Goal: Transaction & Acquisition: Purchase product/service

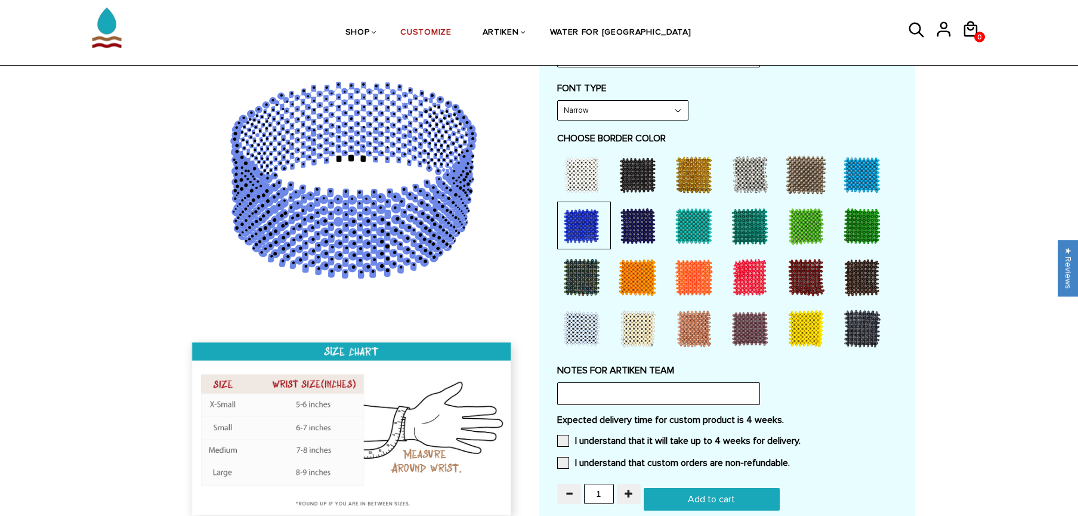
scroll to position [609, 0]
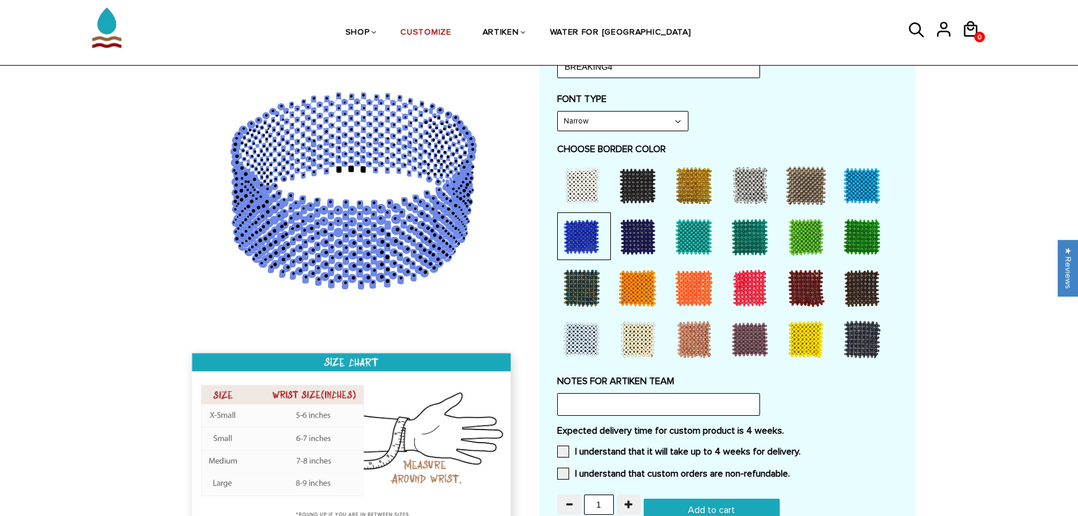
click at [843, 199] on div at bounding box center [862, 186] width 48 height 48
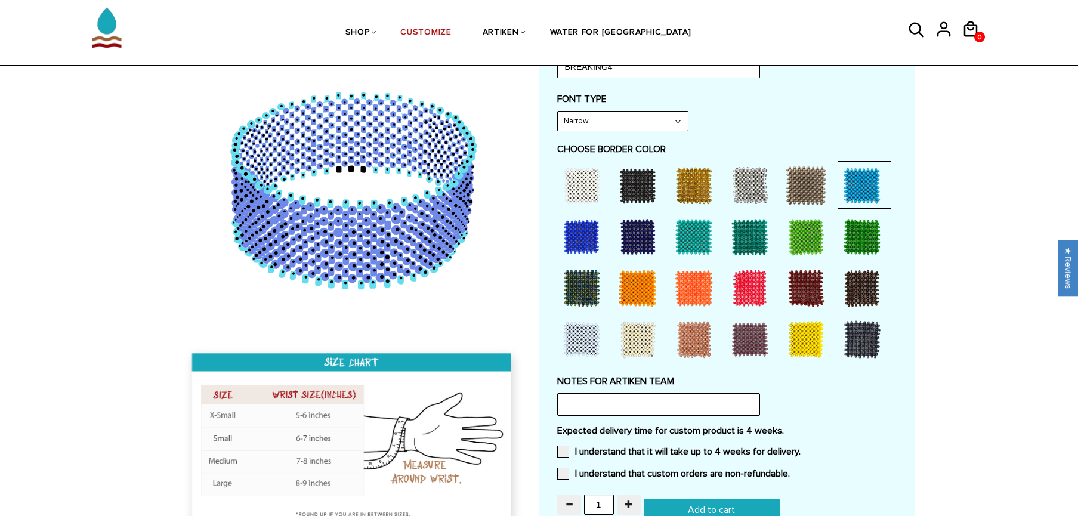
click at [579, 246] on div at bounding box center [582, 237] width 48 height 48
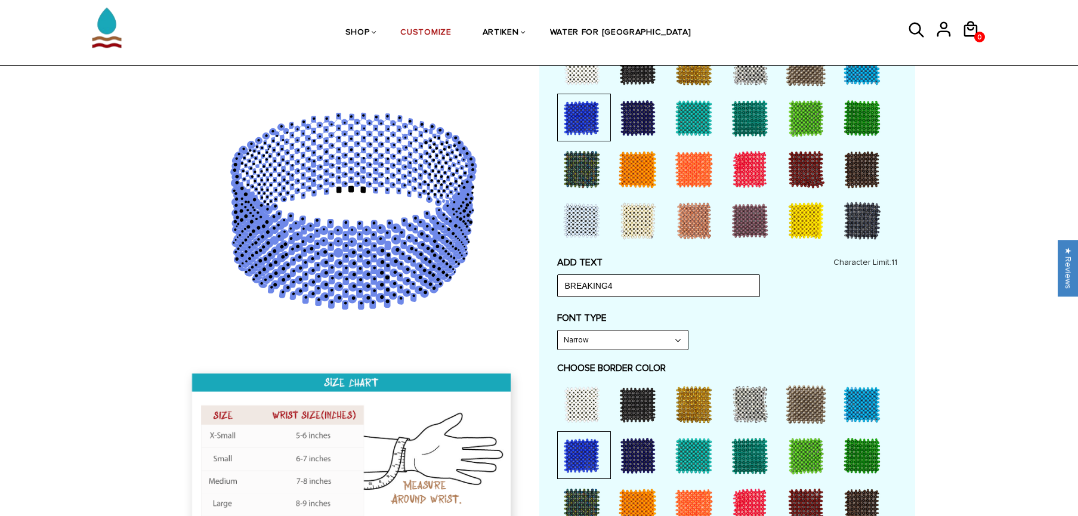
scroll to position [388, 0]
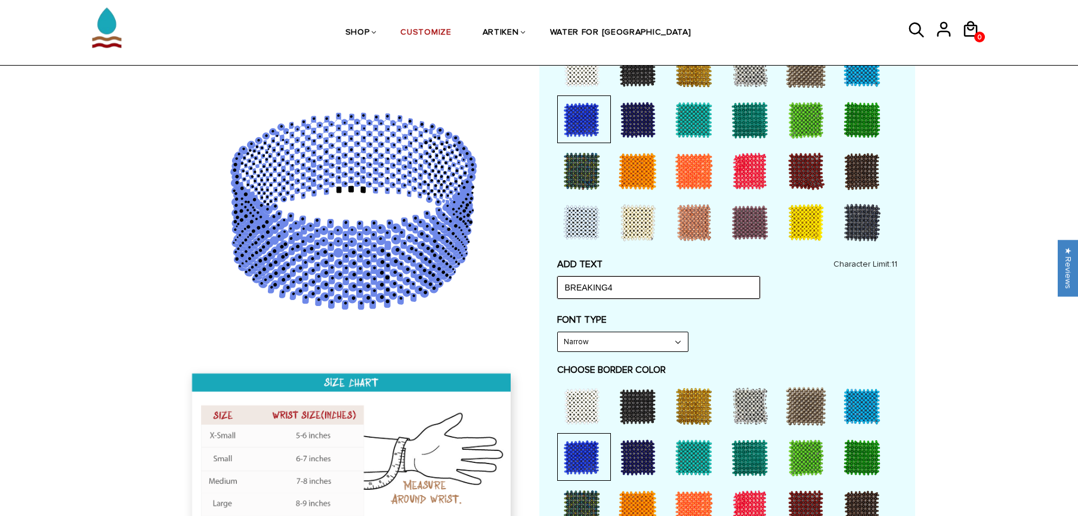
click at [692, 277] on input "BREAKING4" at bounding box center [658, 287] width 203 height 23
click at [690, 283] on input "BREAKING4" at bounding box center [658, 287] width 203 height 23
click at [688, 285] on input "BREAKING4" at bounding box center [658, 287] width 203 height 23
type input "BREAKING4"
click at [588, 336] on select "Narrow Bold" at bounding box center [623, 341] width 130 height 19
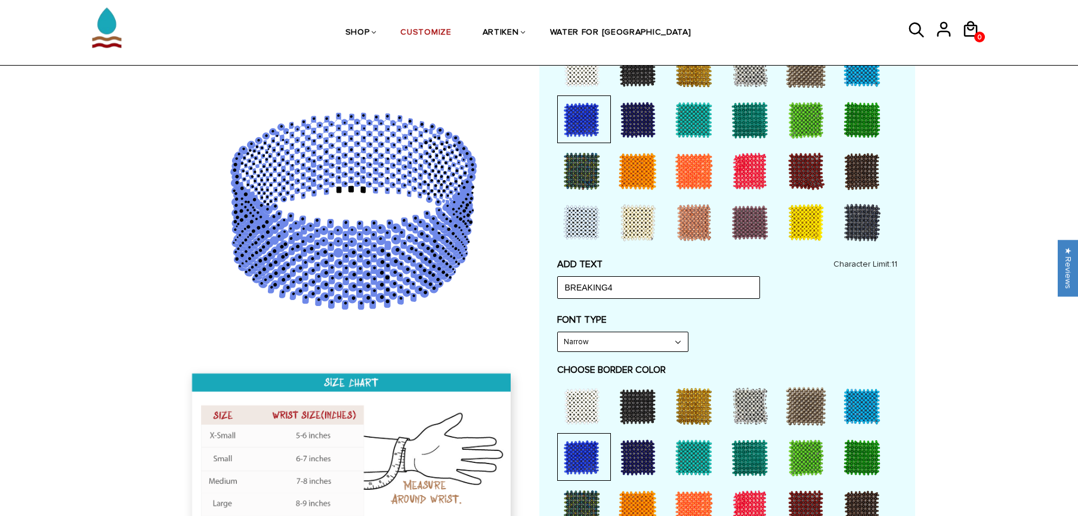
select select "Bold"
click at [558, 332] on select "Narrow Bold" at bounding box center [623, 341] width 130 height 19
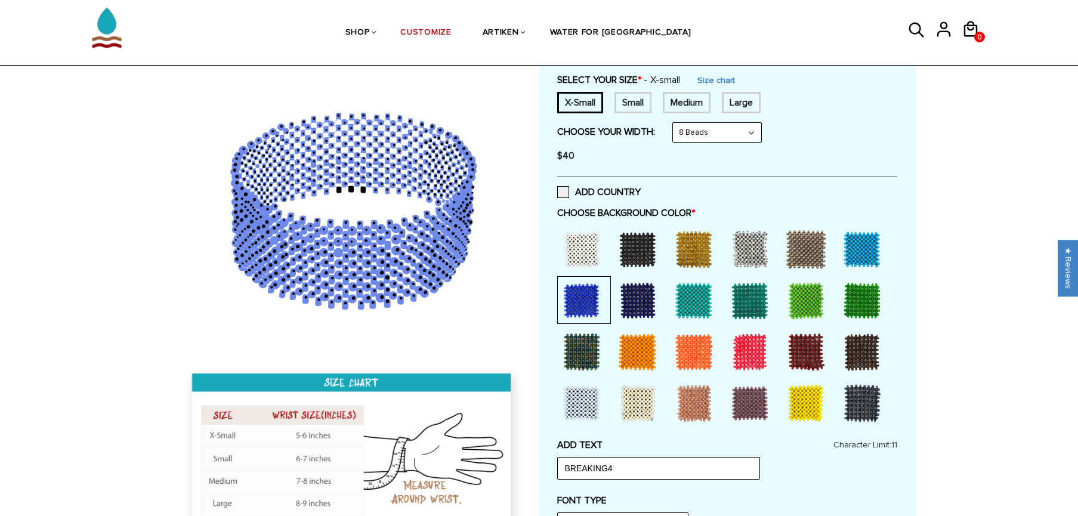
scroll to position [33, 0]
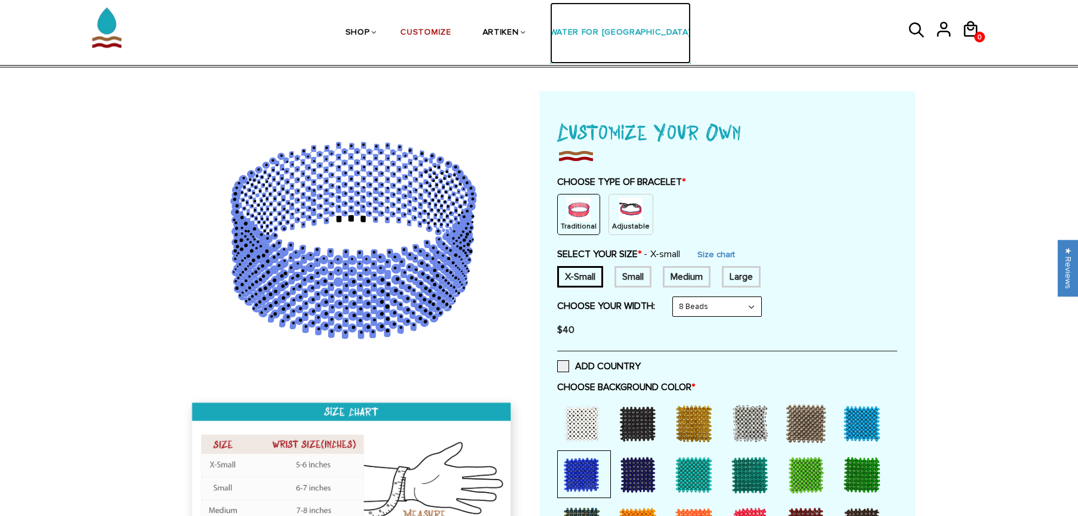
click at [603, 29] on link "WATER FOR [GEOGRAPHIC_DATA]" at bounding box center [620, 32] width 141 height 61
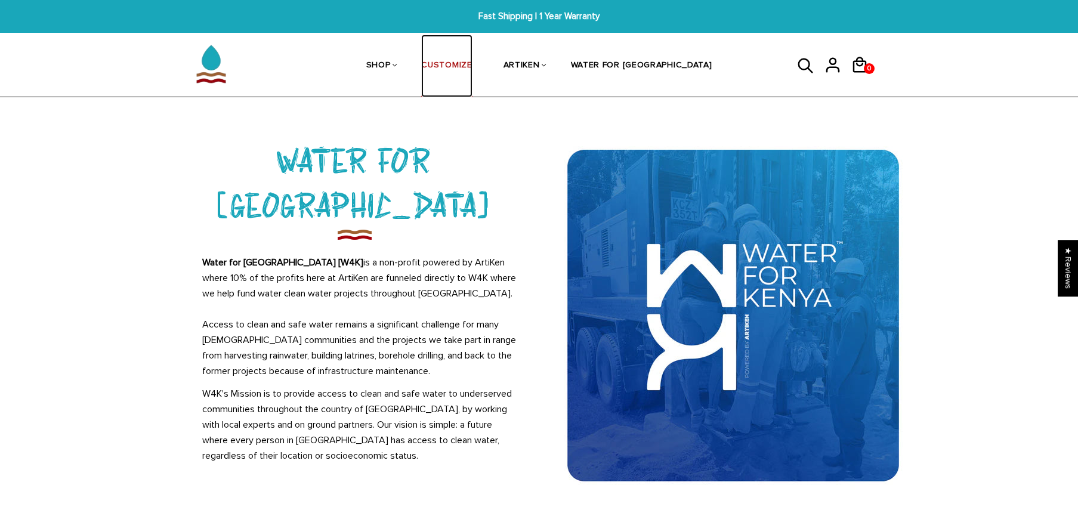
click at [472, 72] on link "CUSTOMIZE" at bounding box center [446, 66] width 51 height 63
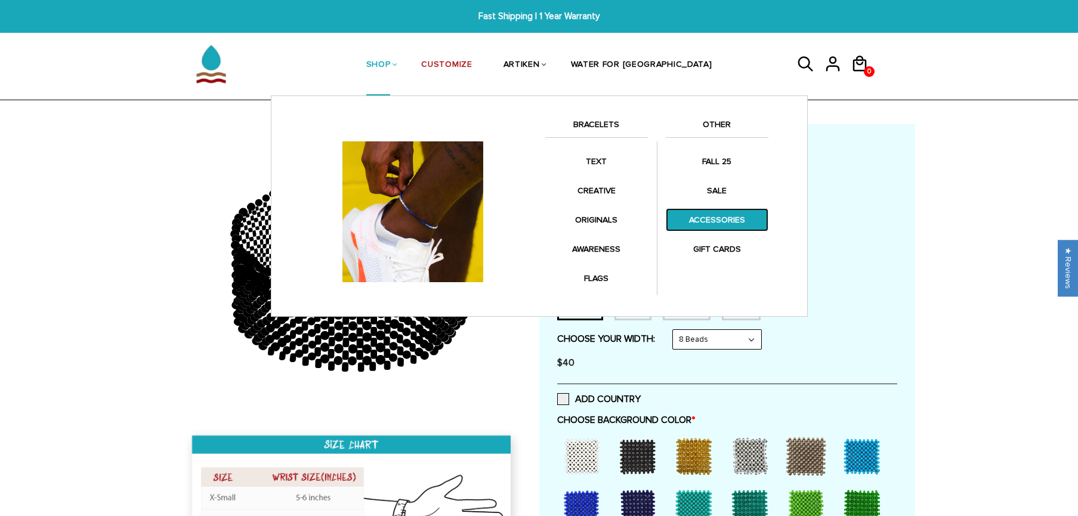
click at [721, 223] on link "ACCESSORIES" at bounding box center [717, 219] width 103 height 23
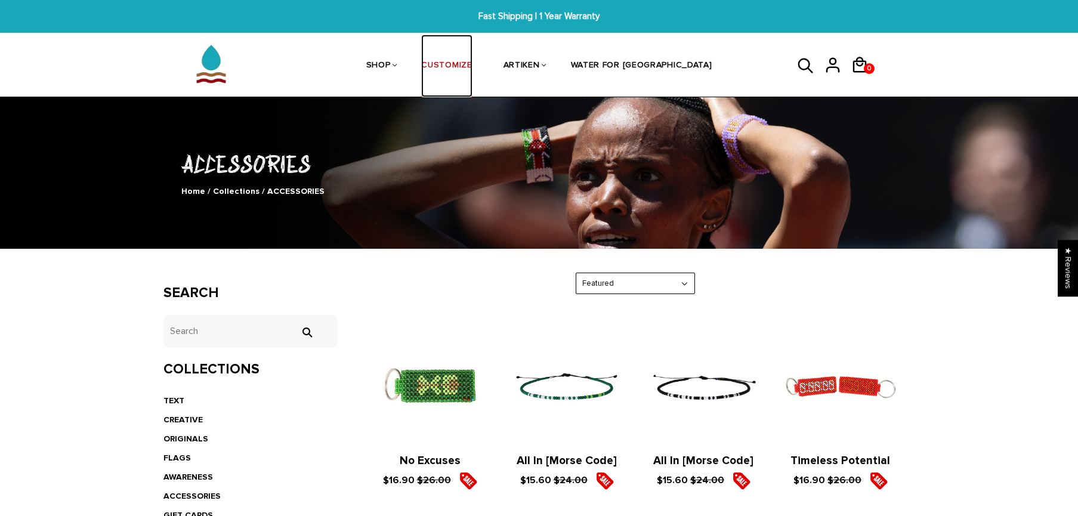
click at [472, 67] on link "CUSTOMIZE" at bounding box center [446, 66] width 51 height 63
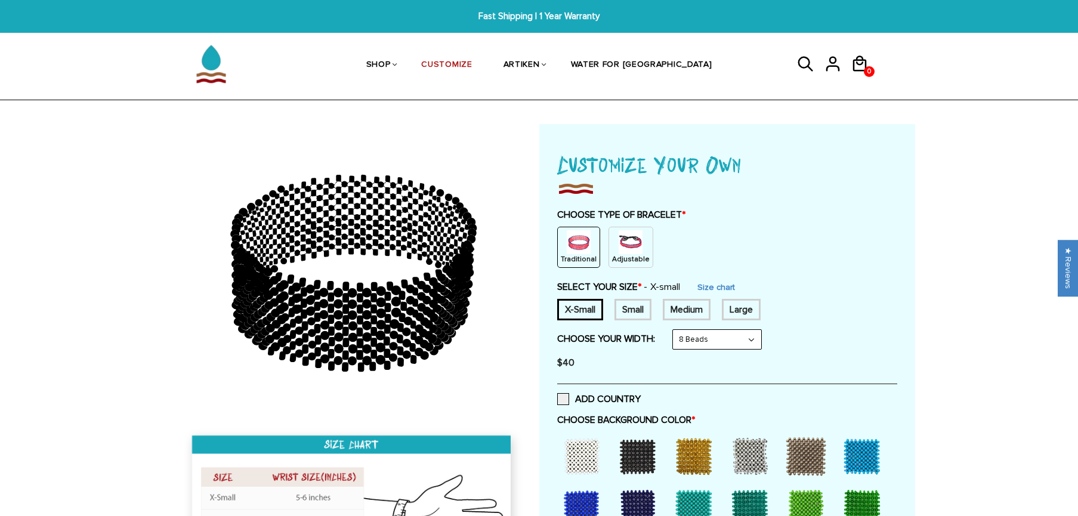
click at [623, 246] on img at bounding box center [631, 242] width 24 height 24
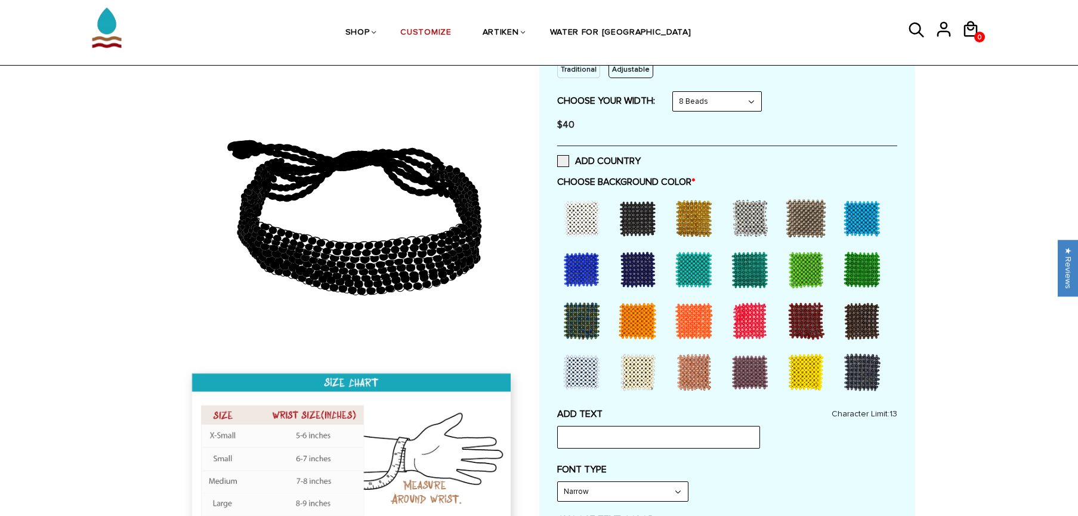
scroll to position [223, 0]
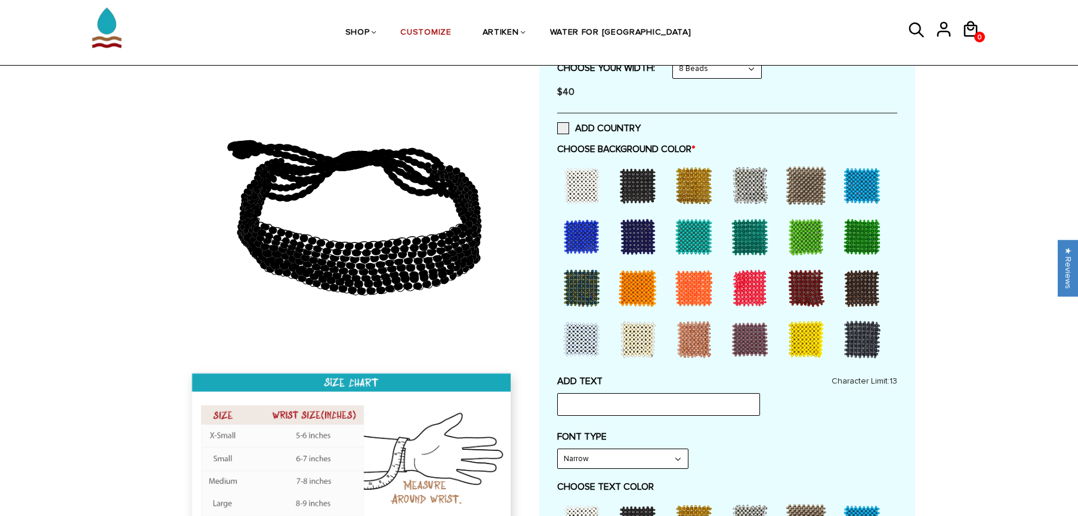
click at [866, 345] on div at bounding box center [862, 340] width 48 height 48
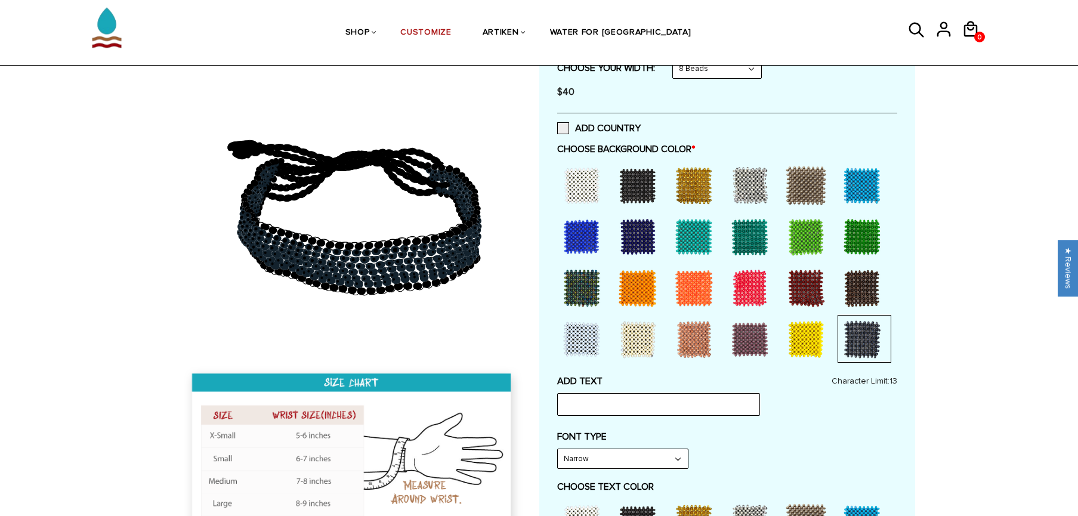
click at [584, 334] on div at bounding box center [582, 340] width 48 height 48
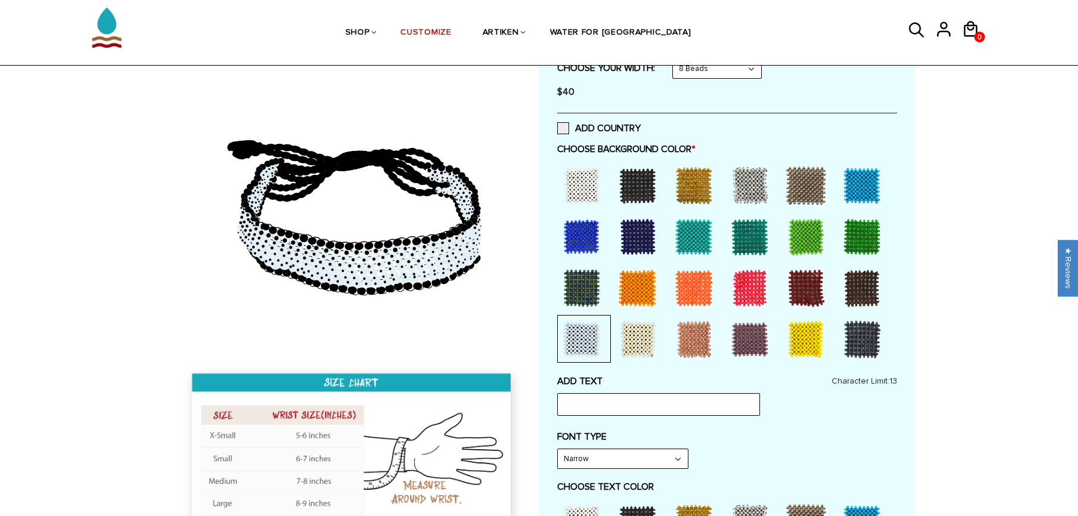
click at [582, 239] on div at bounding box center [582, 237] width 48 height 48
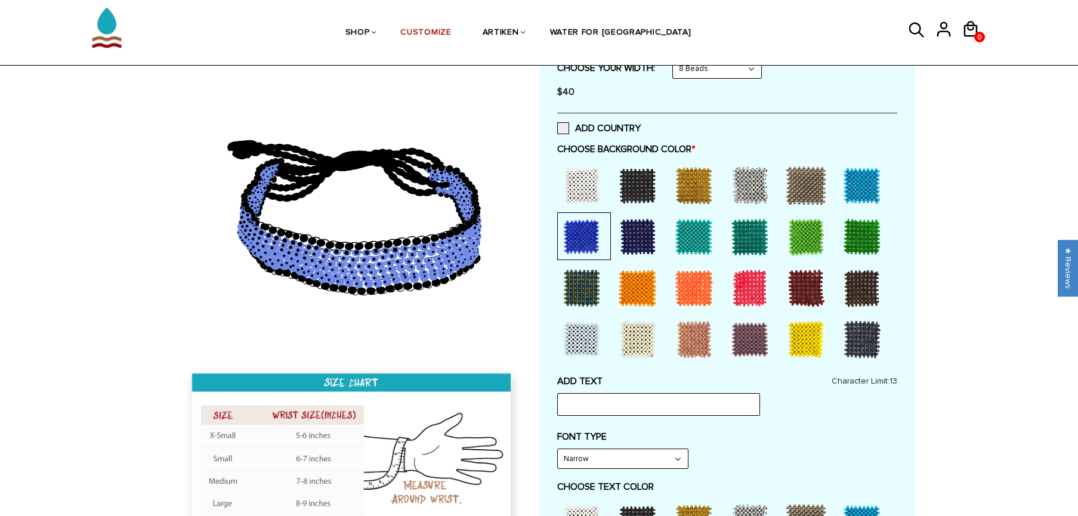
click at [869, 175] on div at bounding box center [862, 186] width 48 height 48
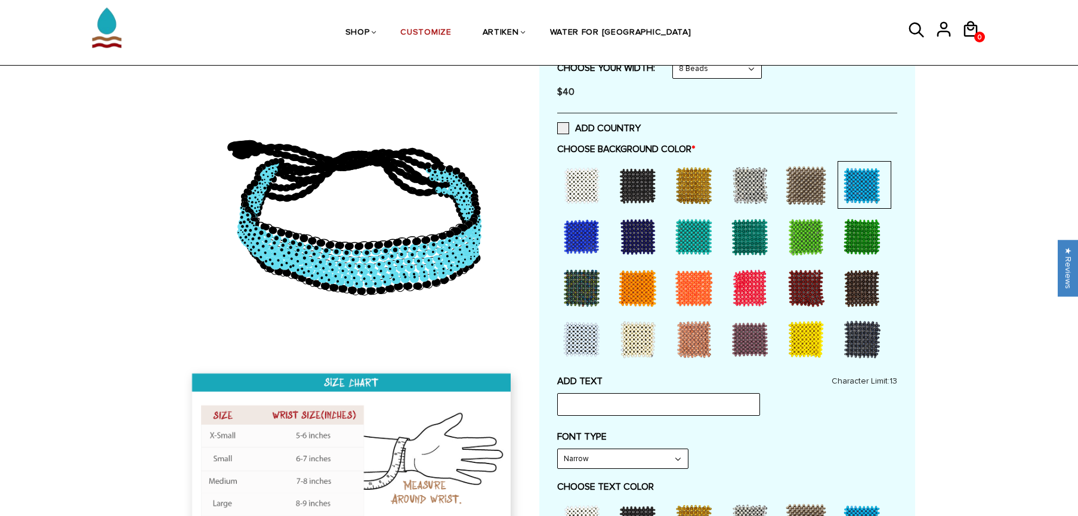
click at [721, 248] on div at bounding box center [696, 236] width 54 height 48
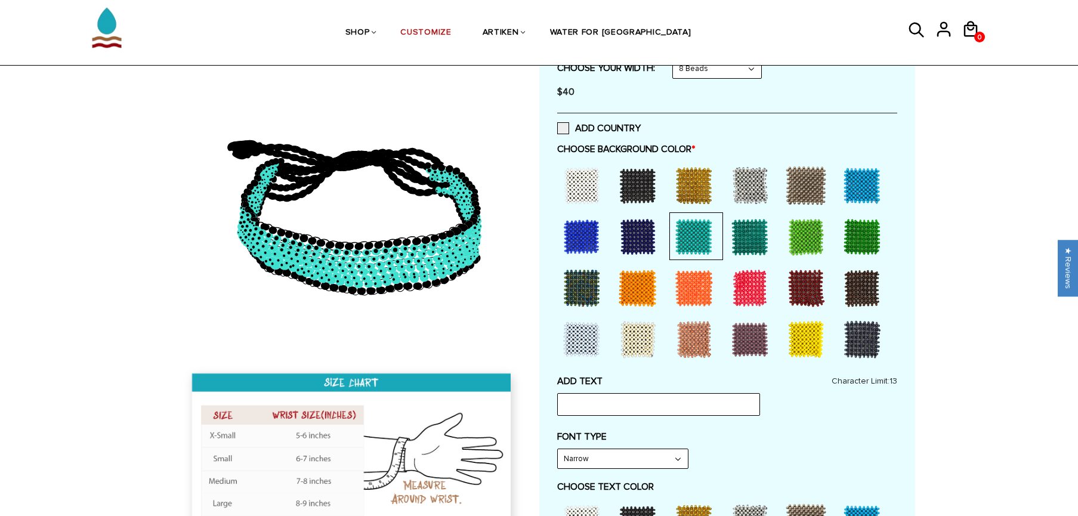
click at [662, 236] on div at bounding box center [640, 236] width 54 height 48
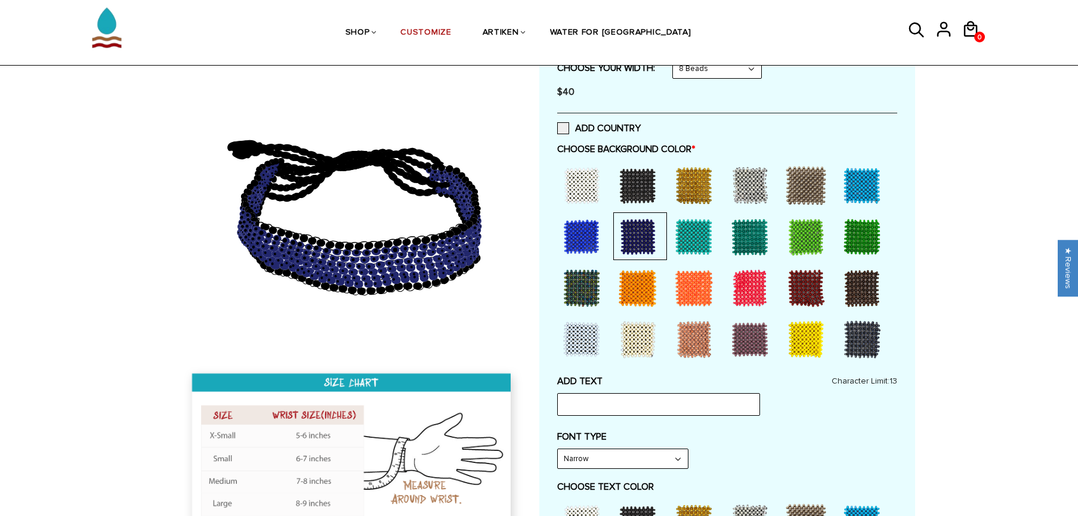
click at [610, 234] on div at bounding box center [584, 236] width 54 height 48
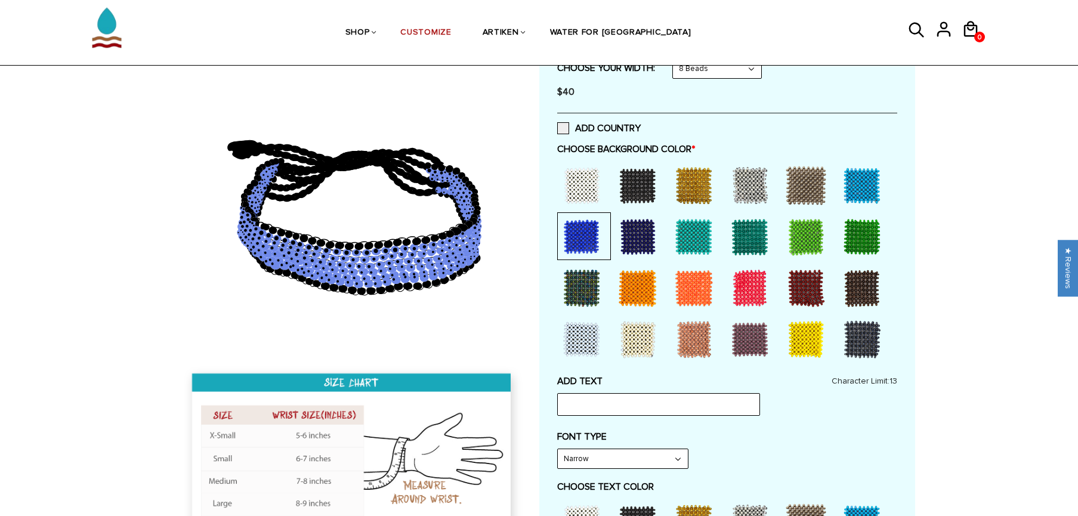
click at [573, 232] on div at bounding box center [582, 237] width 48 height 48
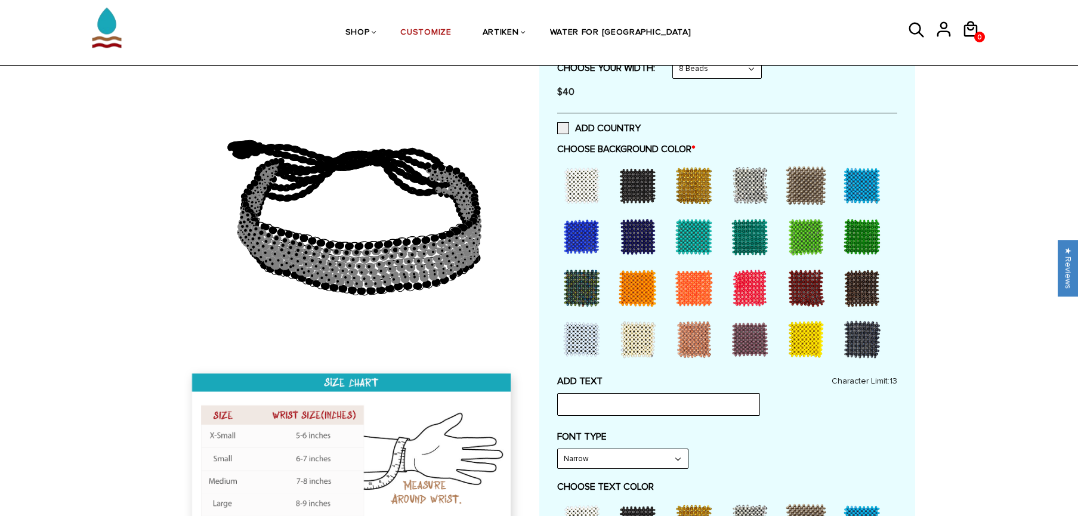
click at [651, 250] on div at bounding box center [638, 237] width 48 height 48
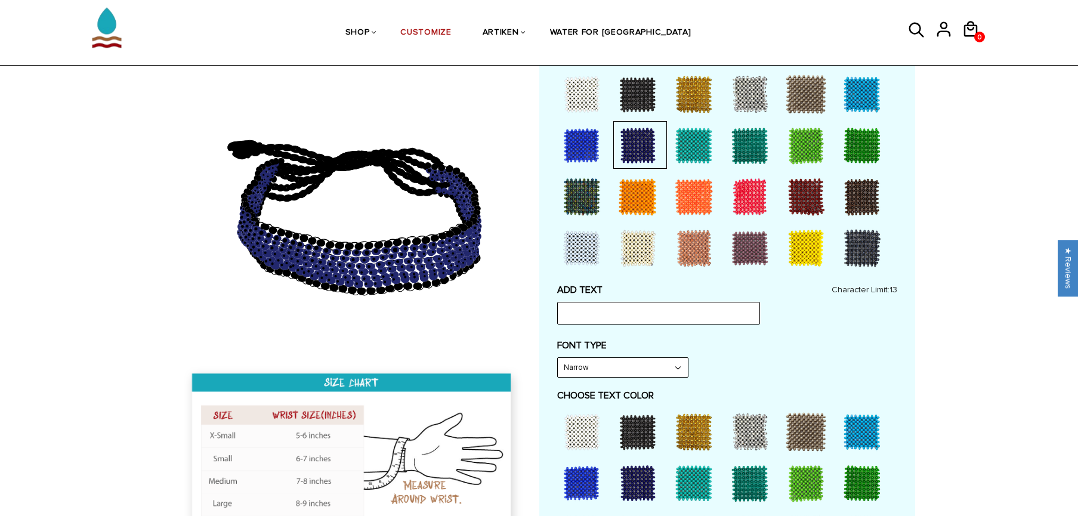
scroll to position [314, 0]
click at [644, 421] on div at bounding box center [638, 431] width 48 height 48
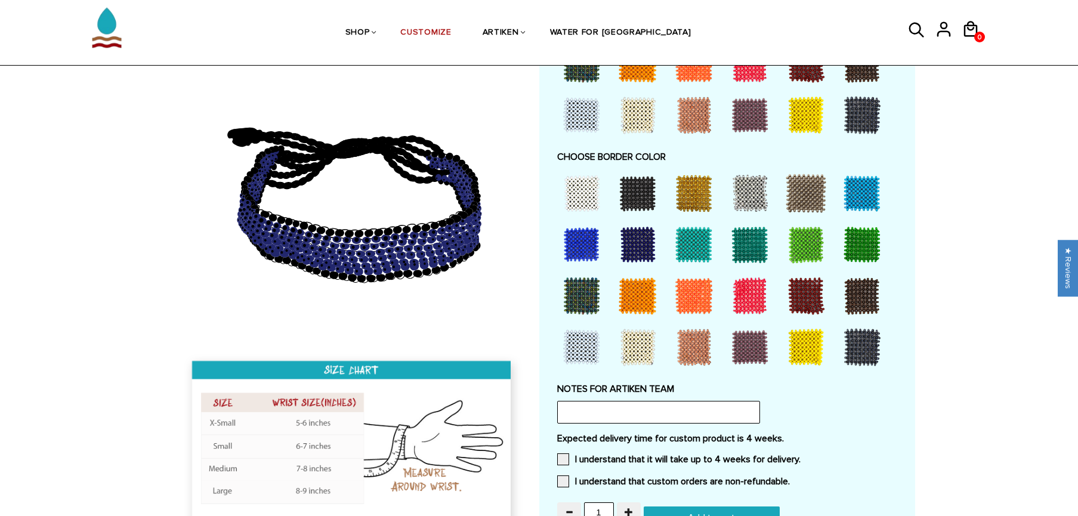
click at [644, 187] on div at bounding box center [638, 193] width 48 height 48
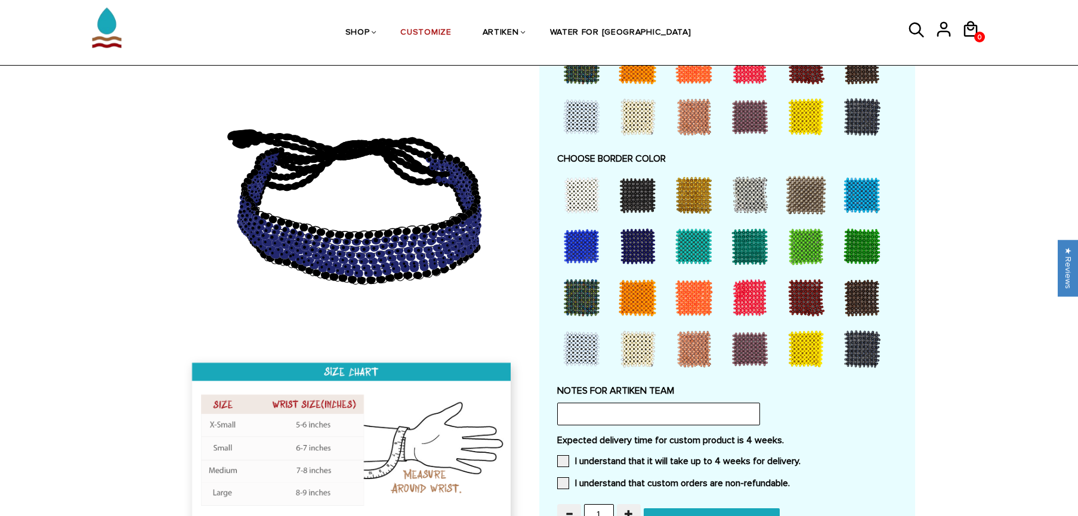
scroll to position [782, 0]
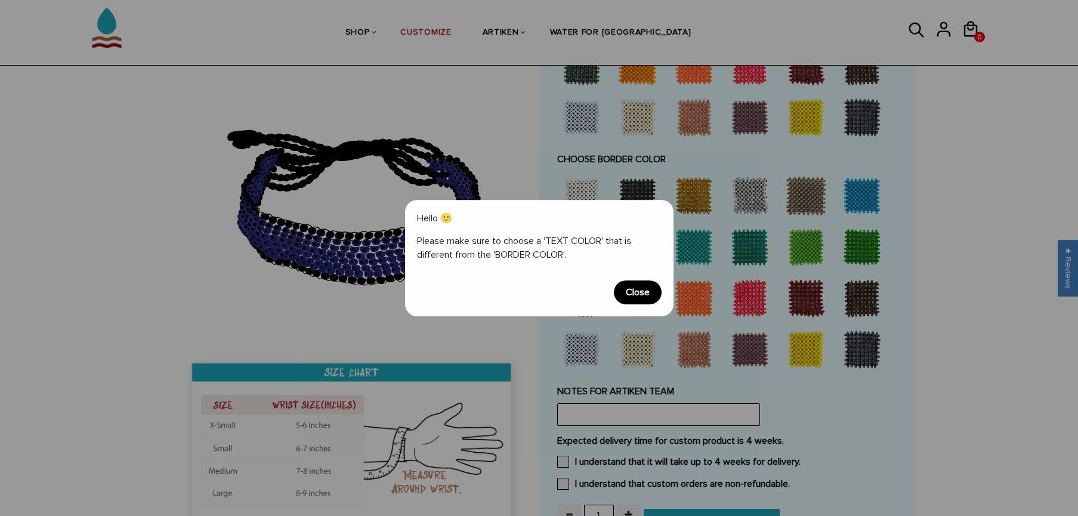
click at [654, 299] on span "Close" at bounding box center [638, 292] width 48 height 24
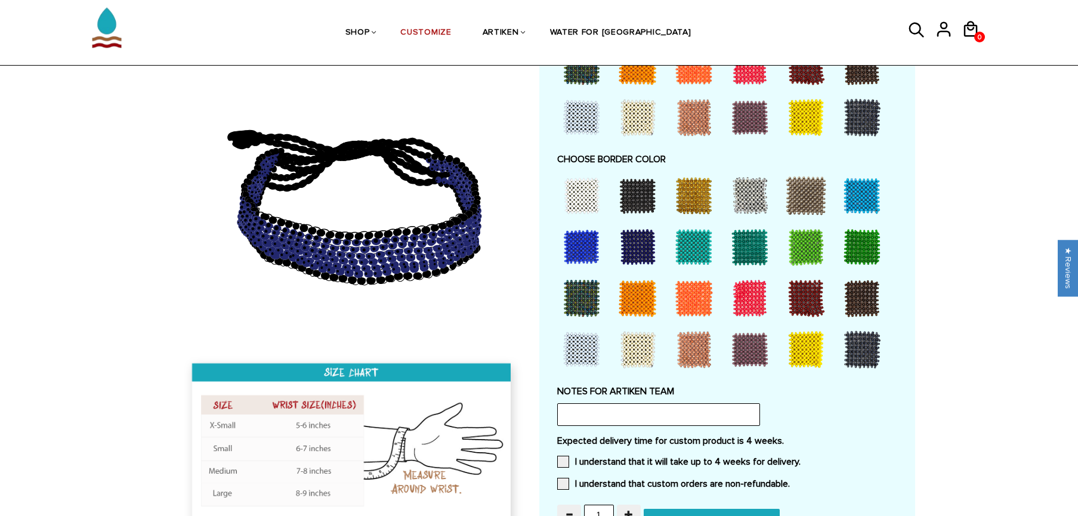
click at [635, 205] on div at bounding box center [638, 196] width 48 height 48
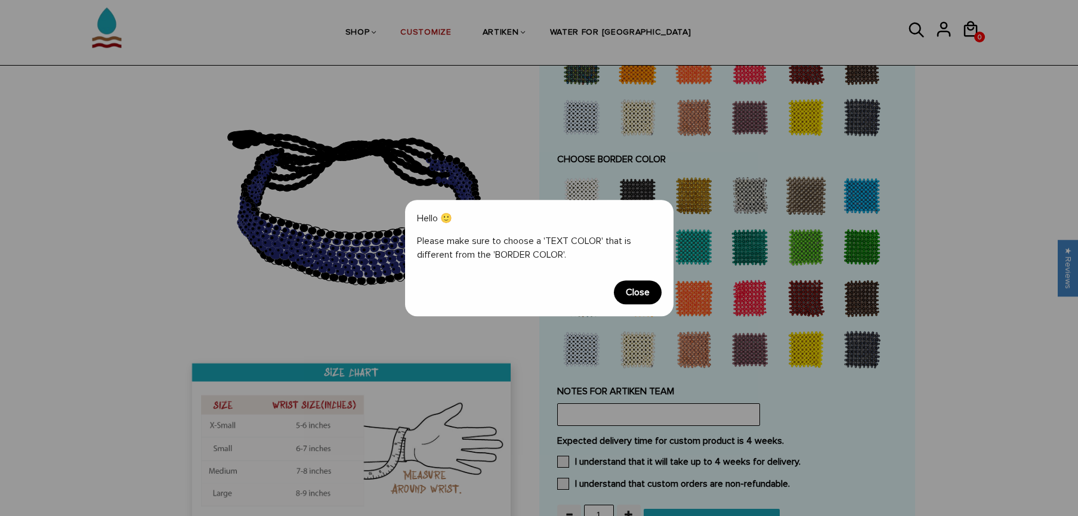
click at [640, 293] on span "Close" at bounding box center [638, 292] width 48 height 24
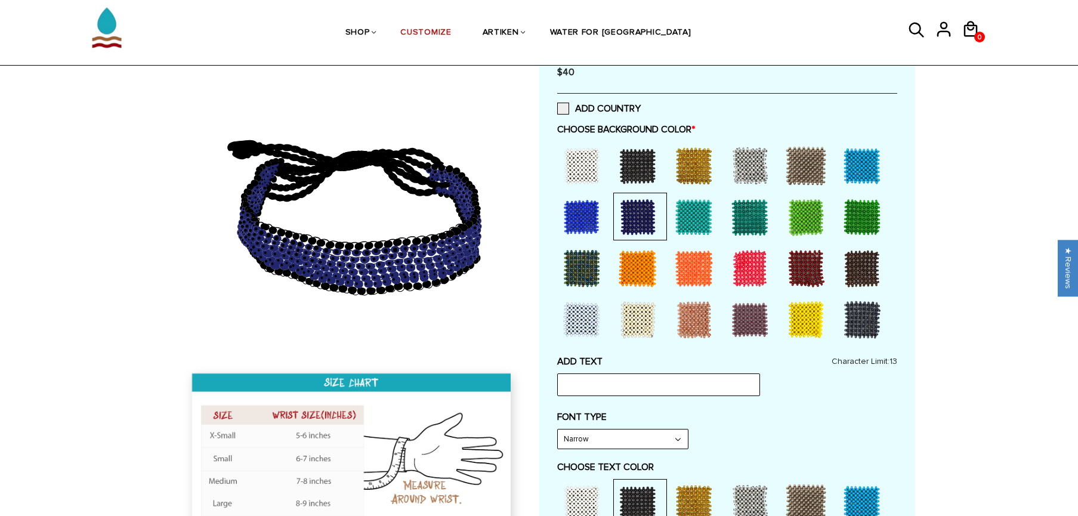
scroll to position [245, 0]
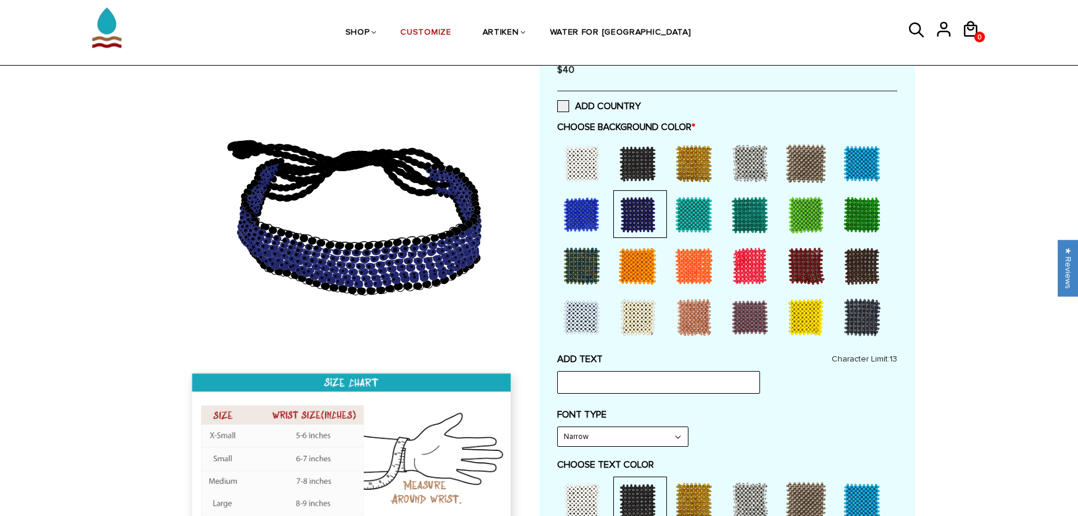
click at [644, 201] on div at bounding box center [638, 215] width 48 height 48
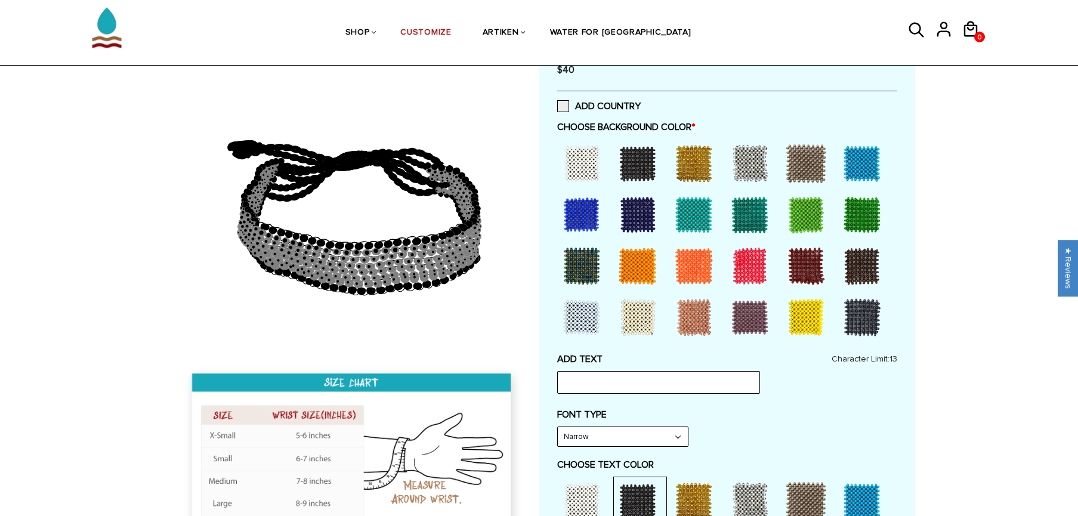
click at [644, 204] on div at bounding box center [638, 215] width 48 height 48
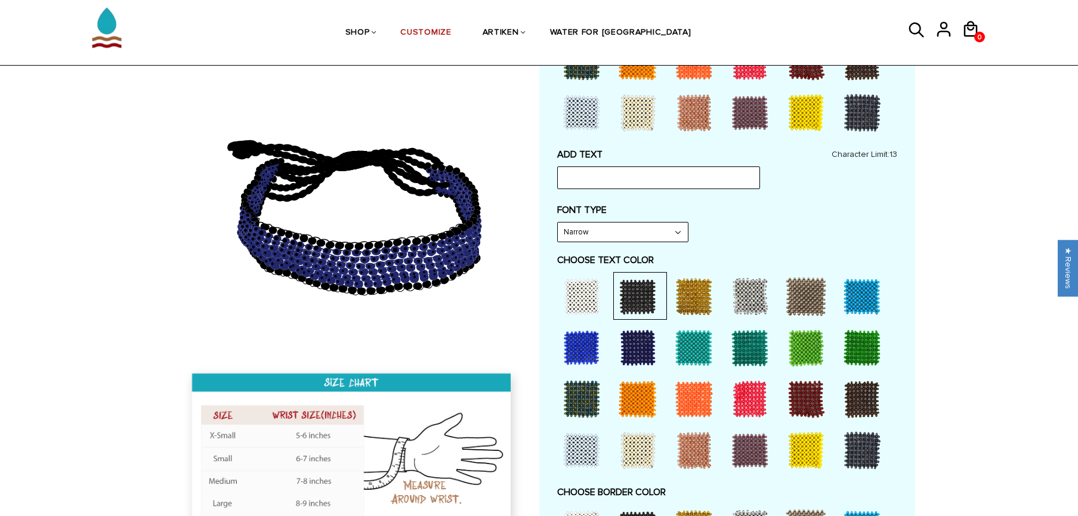
scroll to position [450, 0]
click at [632, 348] on div at bounding box center [638, 347] width 48 height 48
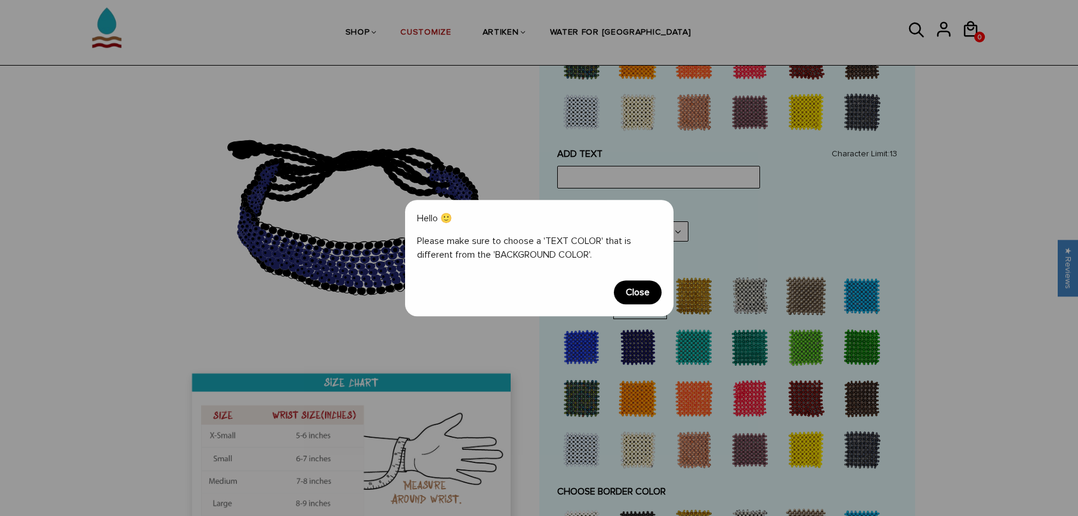
click at [643, 305] on div "Hello 🙂 Please make sure to choose a 'TEXT COLOR' that is different from the 'B…" at bounding box center [539, 258] width 268 height 117
click at [643, 295] on span "Close" at bounding box center [638, 292] width 48 height 24
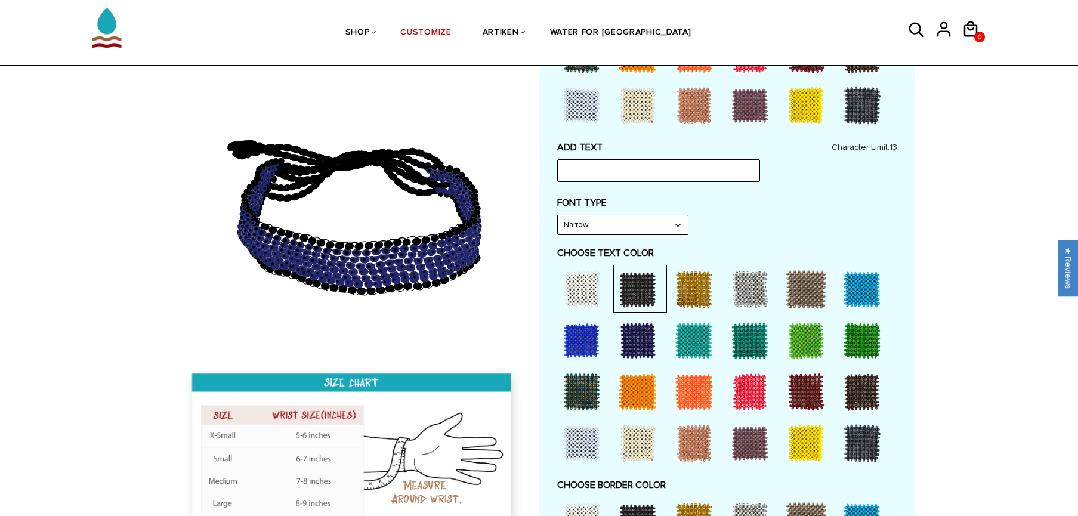
scroll to position [632, 0]
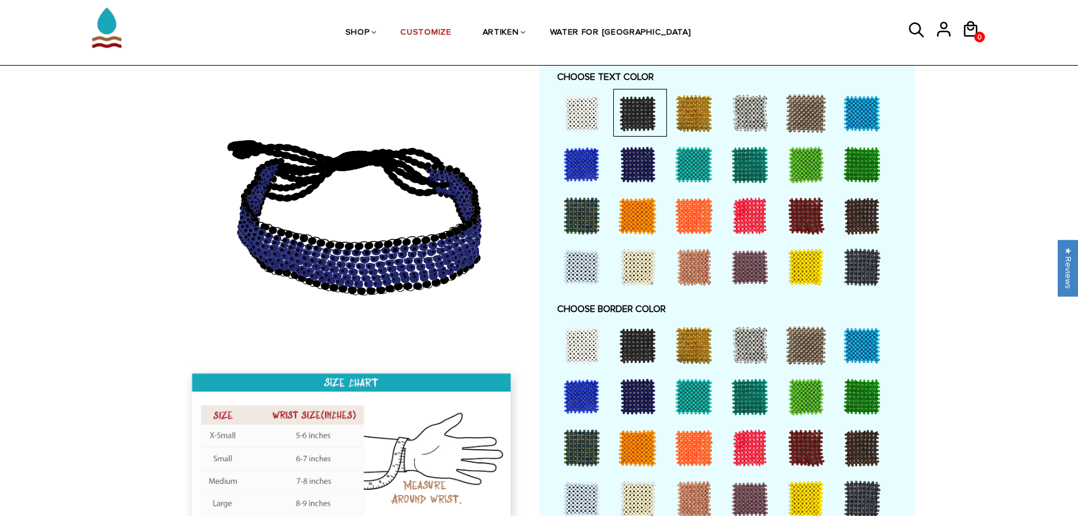
click at [581, 343] on div at bounding box center [582, 346] width 48 height 48
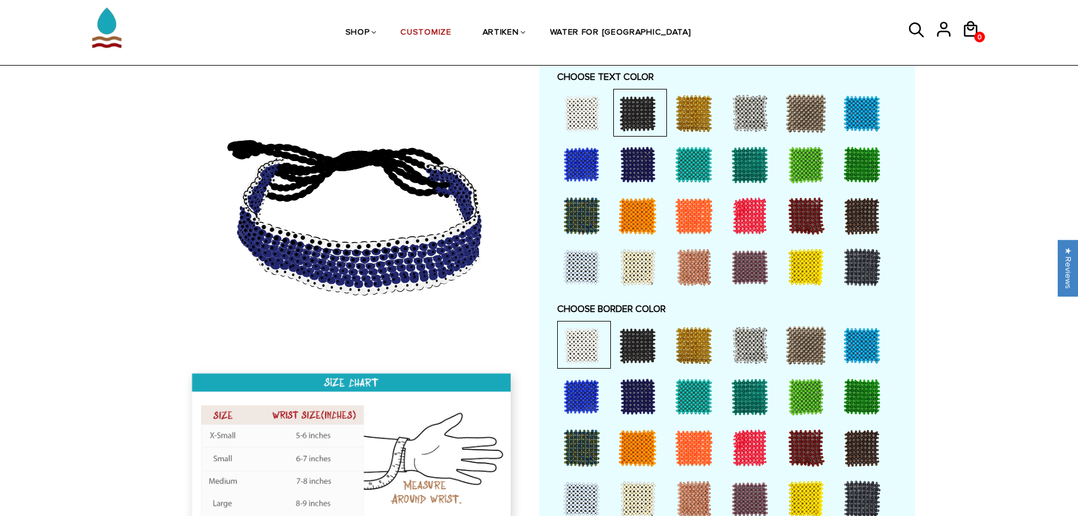
click at [637, 399] on div at bounding box center [638, 397] width 48 height 48
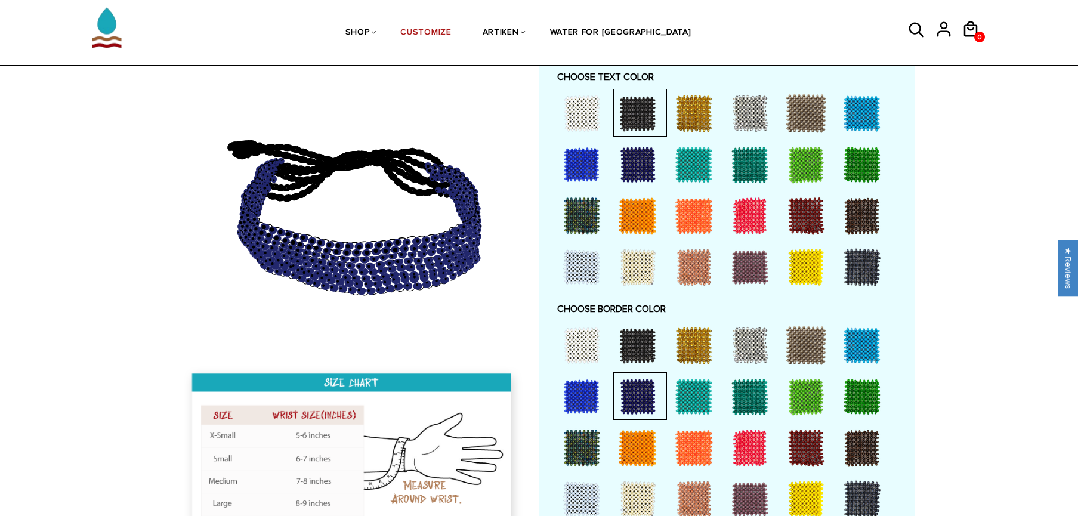
click at [643, 190] on div at bounding box center [727, 191] width 340 height 205
click at [642, 199] on div at bounding box center [638, 216] width 48 height 48
click at [638, 342] on div at bounding box center [638, 346] width 48 height 48
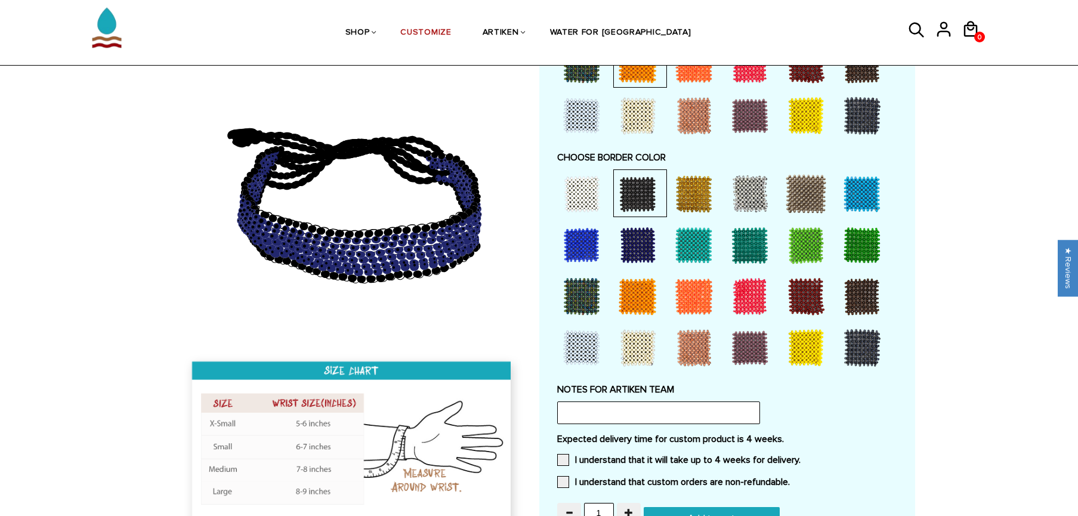
scroll to position [821, 0]
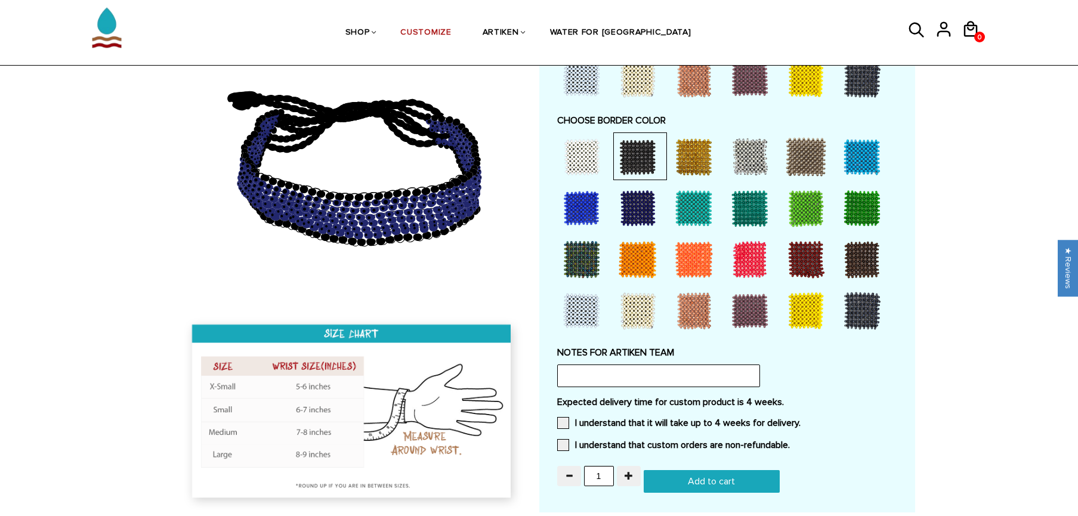
click at [378, 194] on icon at bounding box center [378, 196] width 4 height 4
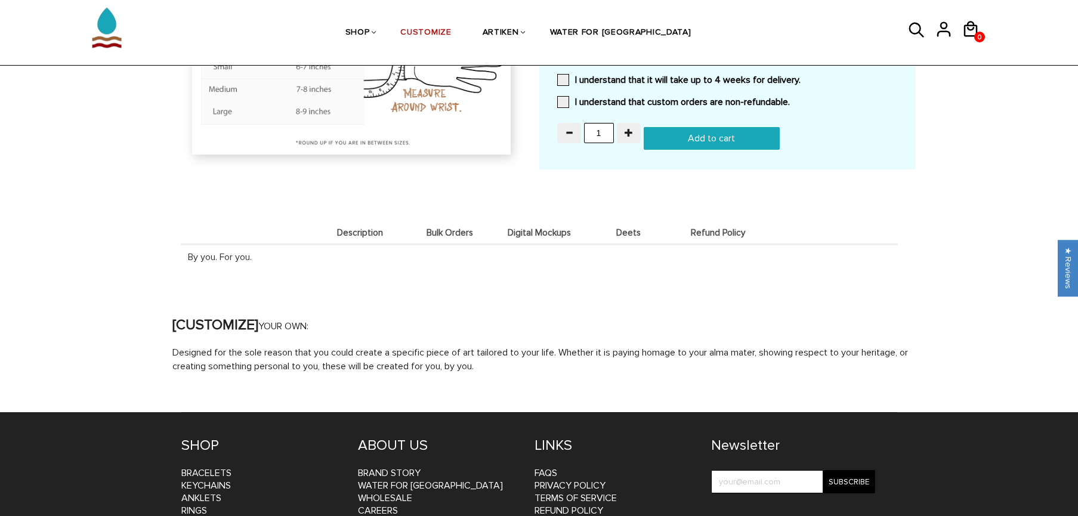
scroll to position [1011, 0]
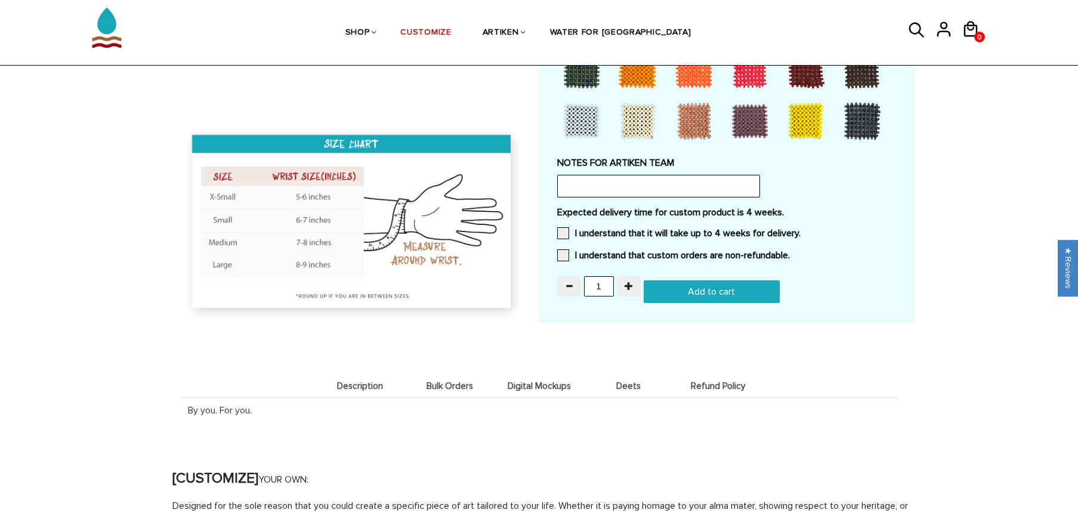
click at [706, 286] on input "Add to cart" at bounding box center [712, 291] width 136 height 23
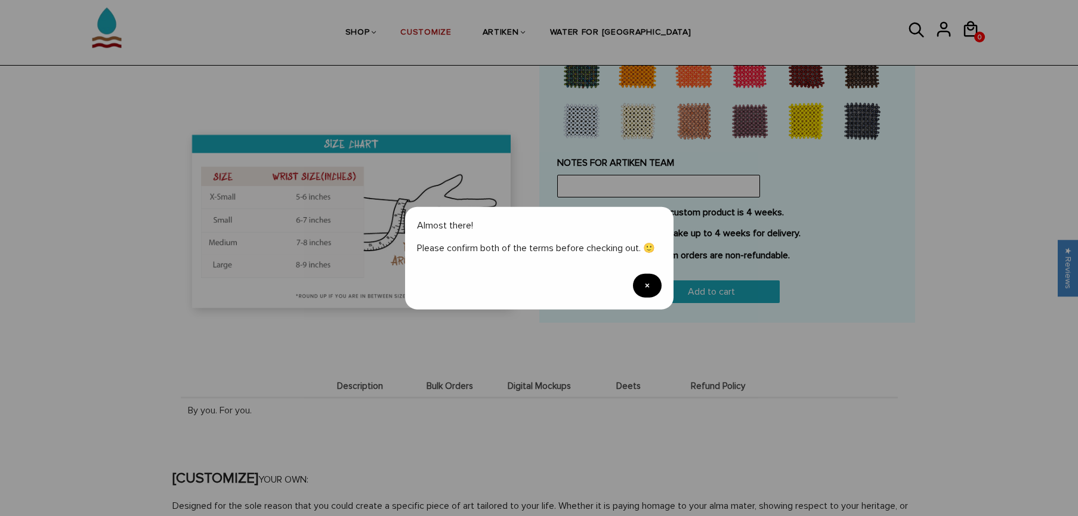
click at [596, 280] on div "Almost there! Please confirm both of the terms before checking out. 🙂 ×" at bounding box center [539, 257] width 268 height 103
drag, startPoint x: 659, startPoint y: 289, endPoint x: 646, endPoint y: 285, distance: 13.2
click at [658, 289] on span "×" at bounding box center [647, 286] width 29 height 24
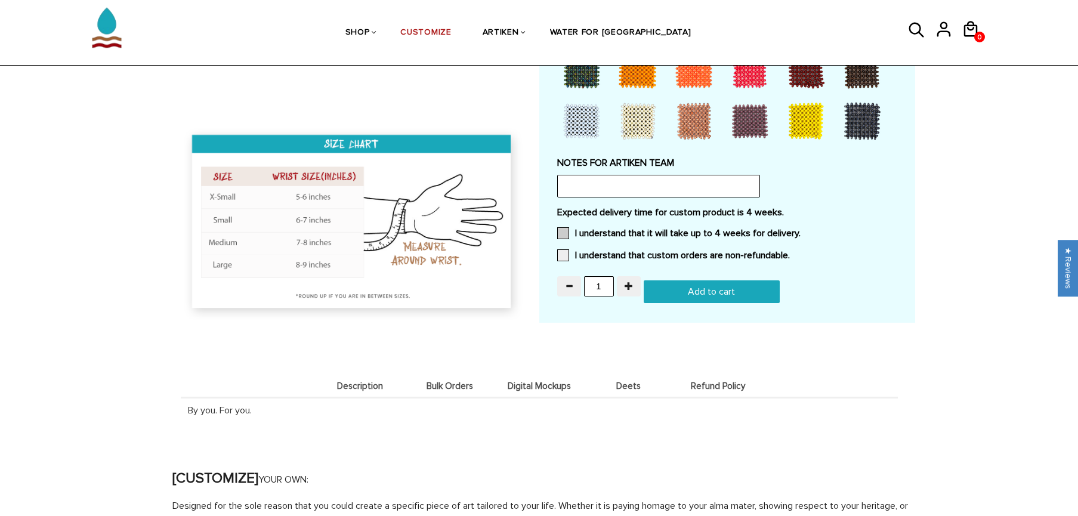
drag, startPoint x: 632, startPoint y: 255, endPoint x: 629, endPoint y: 233, distance: 22.3
click at [631, 255] on label "I understand that custom orders are non-refundable." at bounding box center [673, 255] width 233 height 12
click at [790, 252] on input "I understand that custom orders are non-refundable." at bounding box center [790, 252] width 0 height 0
click at [629, 232] on label "I understand that it will take up to 4 weeks for delivery." at bounding box center [678, 233] width 243 height 12
click at [801, 230] on input "I understand that it will take up to 4 weeks for delivery." at bounding box center [801, 230] width 0 height 0
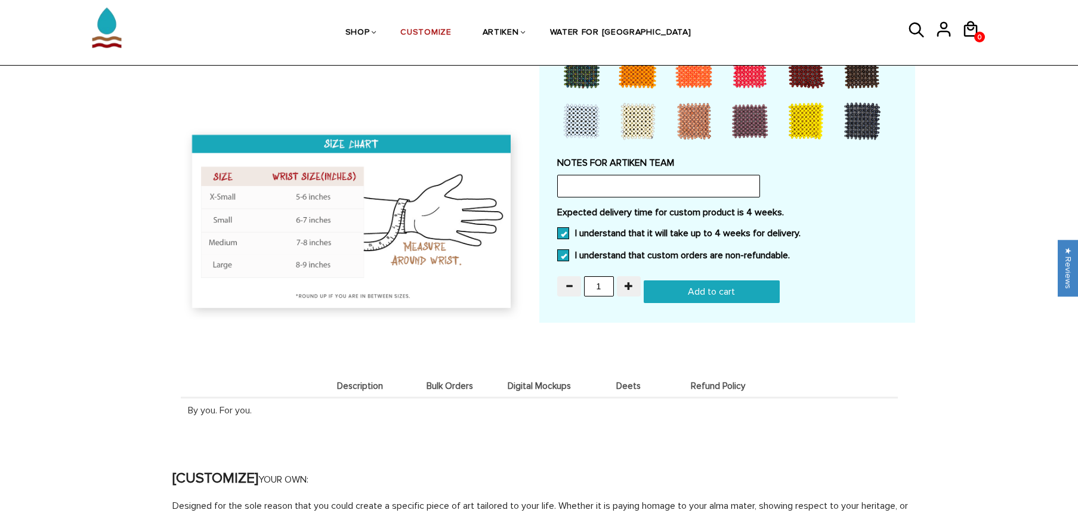
click at [669, 294] on input "Add to cart" at bounding box center [712, 291] width 136 height 23
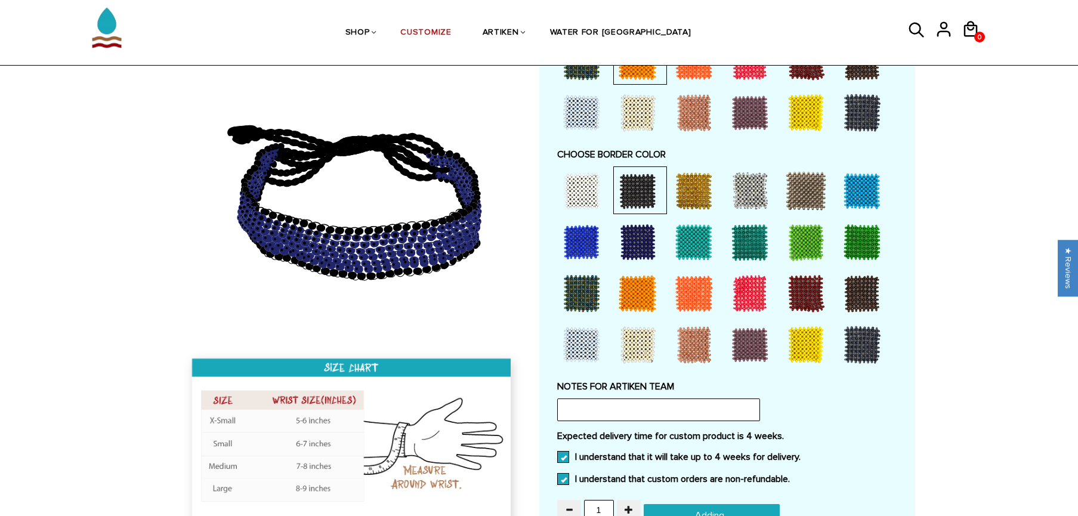
type input "Add to cart"
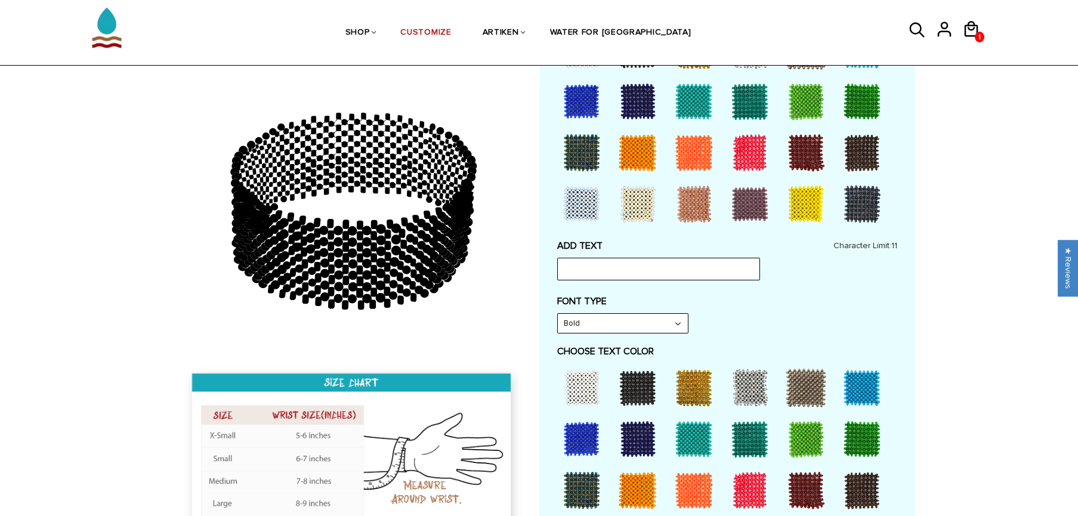
scroll to position [395, 0]
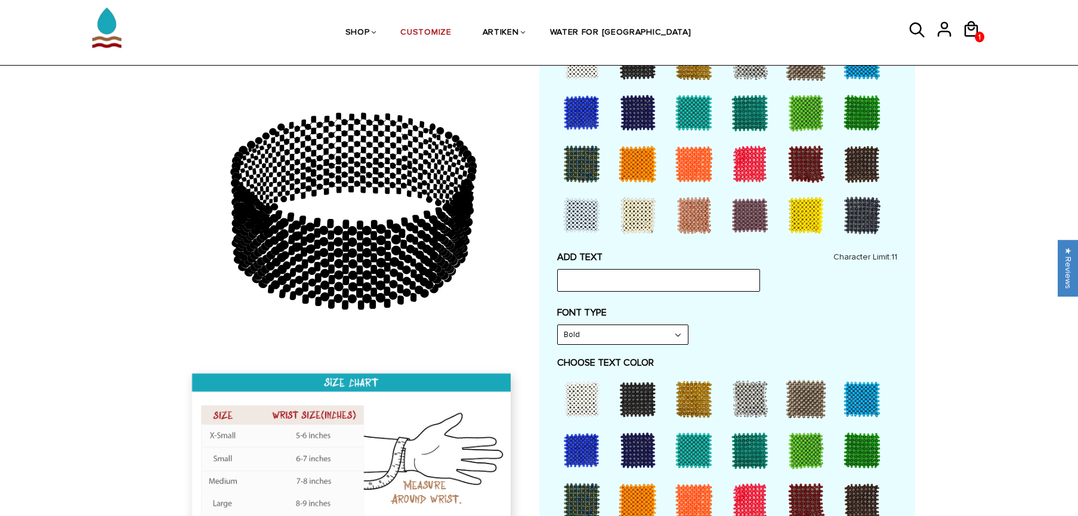
click at [961, 30] on div at bounding box center [949, 32] width 27 height 35
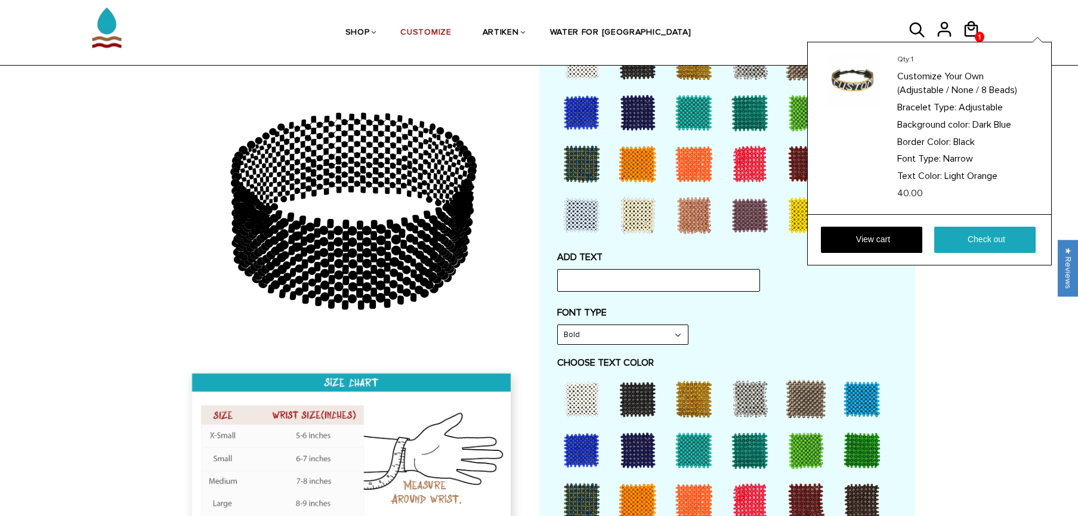
click at [974, 42] on div "Qty: 1 Customize Your Own (Adjustable / None / 8 Beads) Bracelet Type: Adjustab…" at bounding box center [929, 154] width 245 height 224
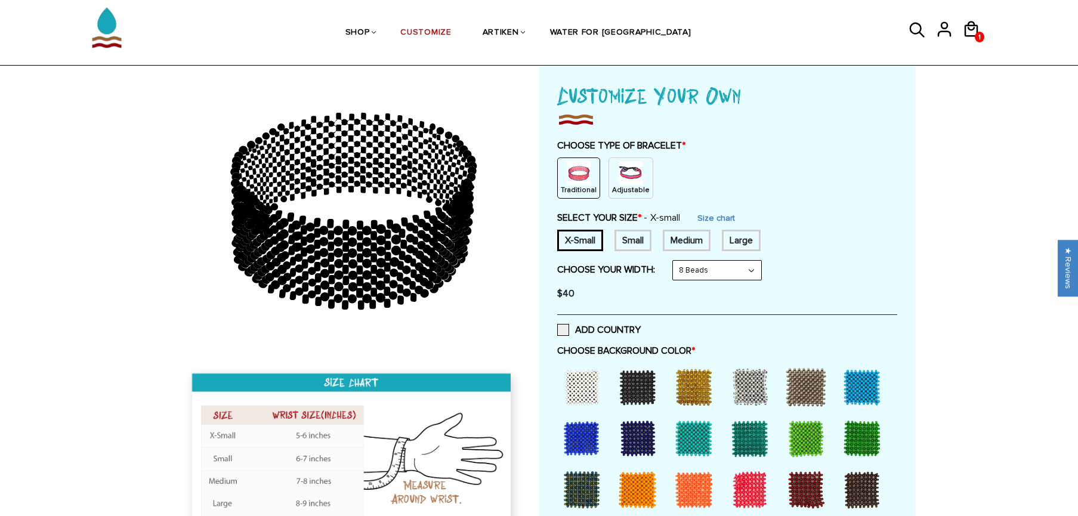
scroll to position [78, 0]
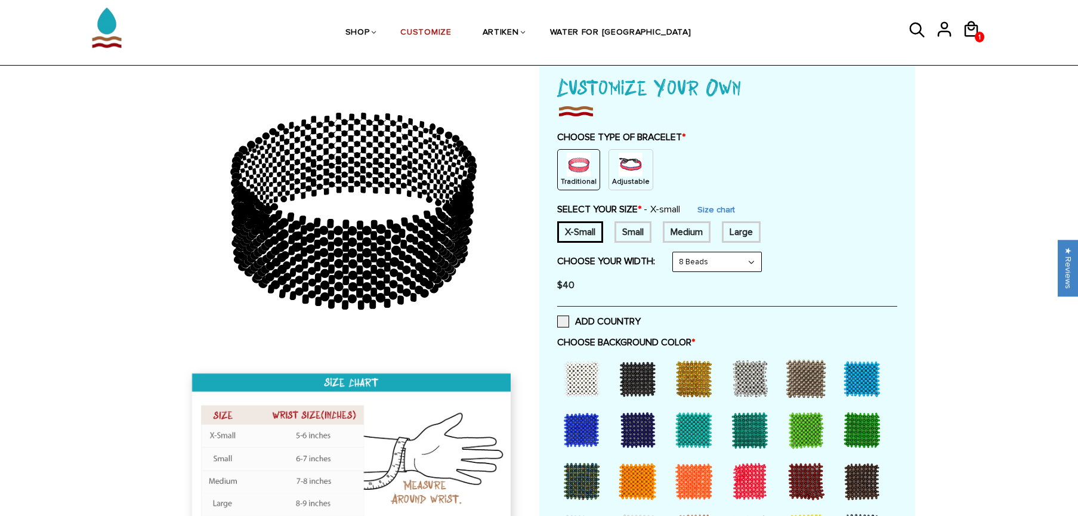
click at [620, 163] on img at bounding box center [631, 165] width 24 height 24
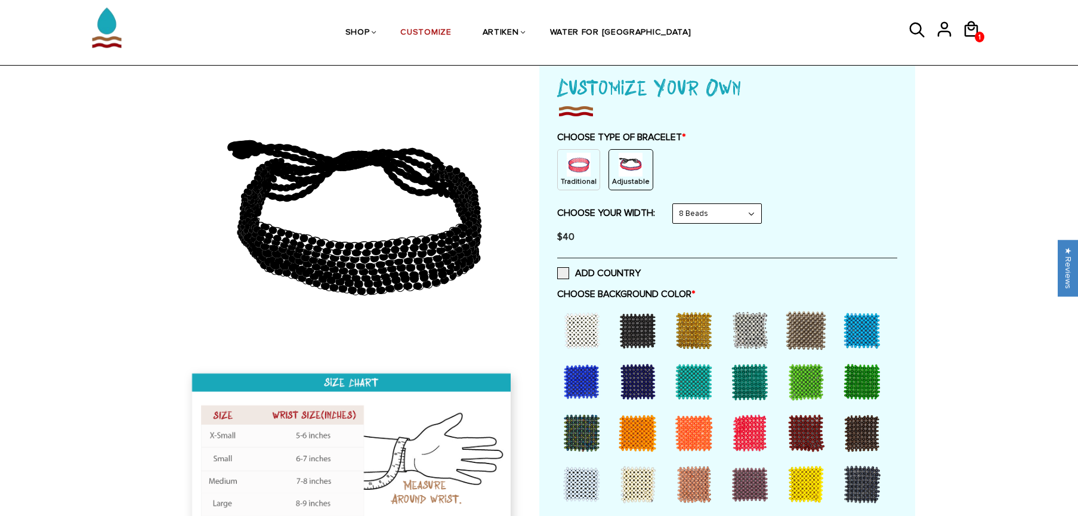
click at [570, 165] on img at bounding box center [579, 165] width 24 height 24
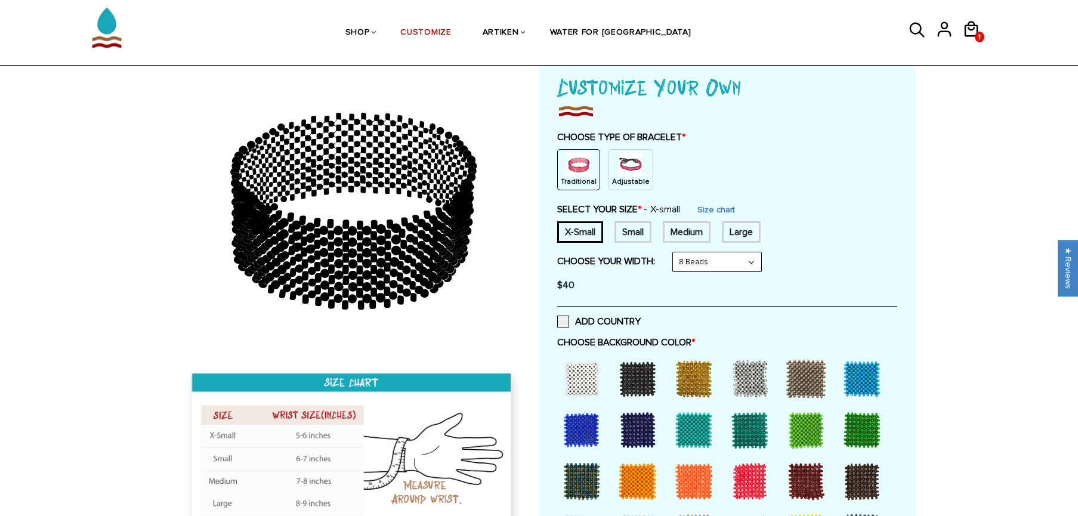
click at [635, 162] on img at bounding box center [631, 165] width 24 height 24
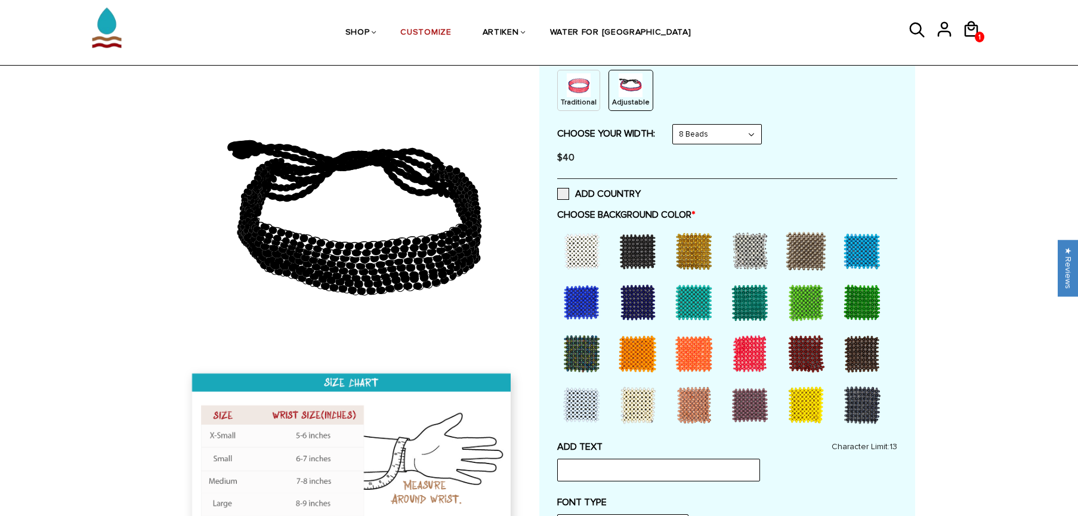
scroll to position [157, 0]
click at [585, 305] on div at bounding box center [582, 303] width 48 height 48
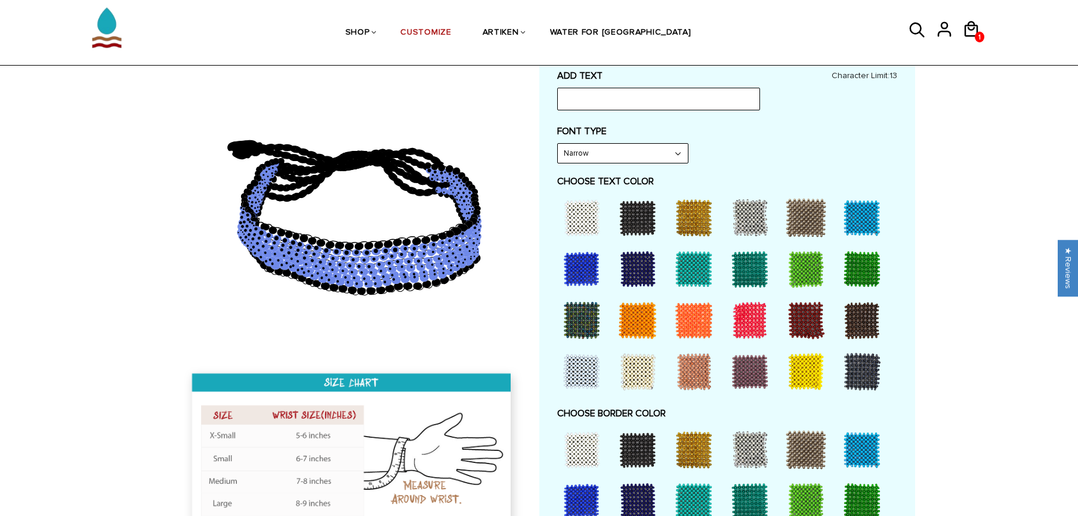
scroll to position [601, 0]
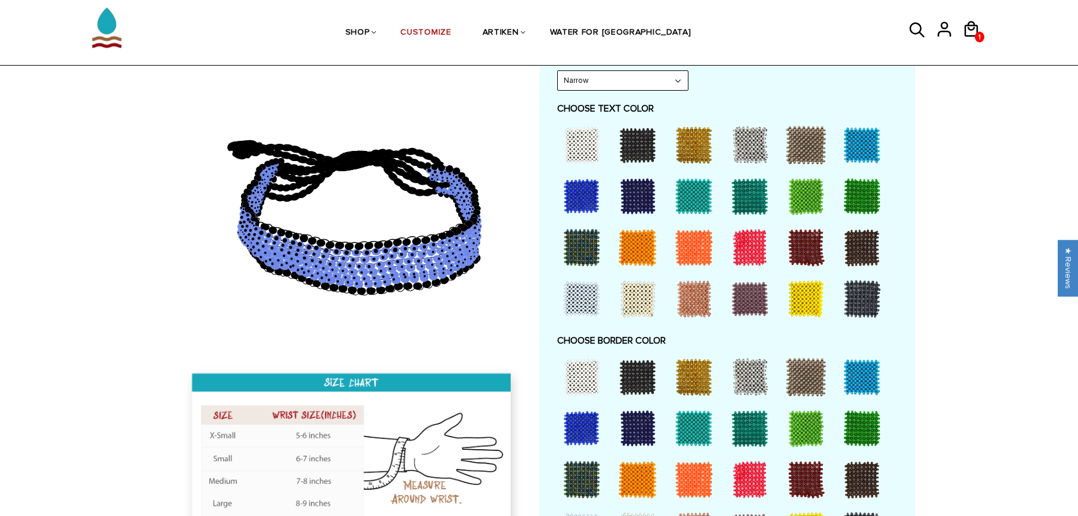
click at [634, 381] on div at bounding box center [638, 377] width 48 height 48
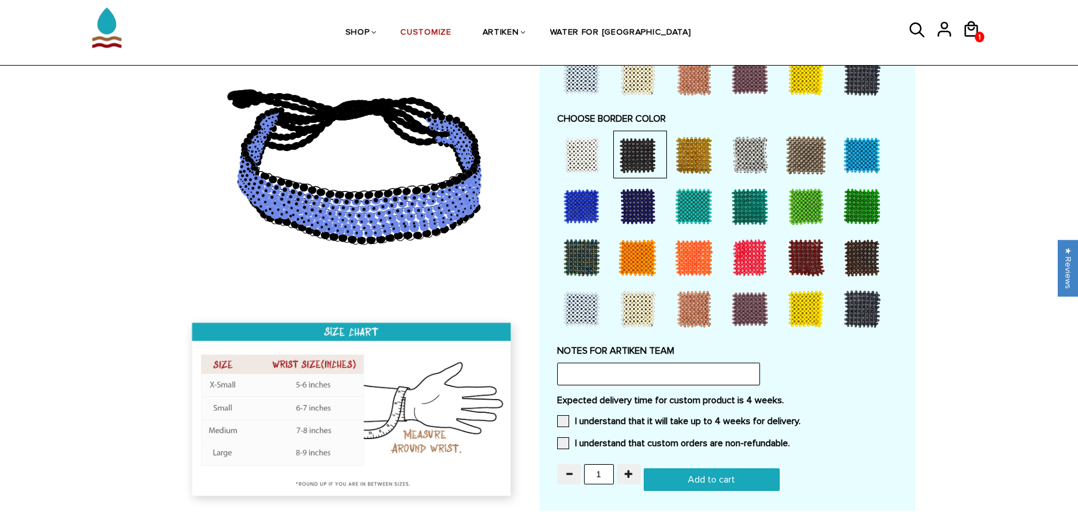
scroll to position [965, 0]
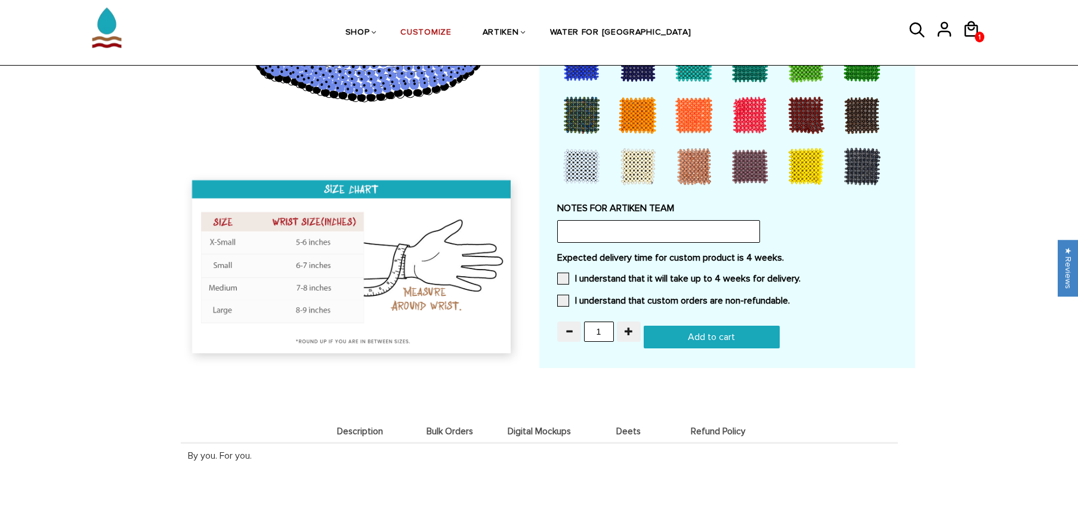
click at [686, 335] on input "Add to cart" at bounding box center [712, 337] width 136 height 23
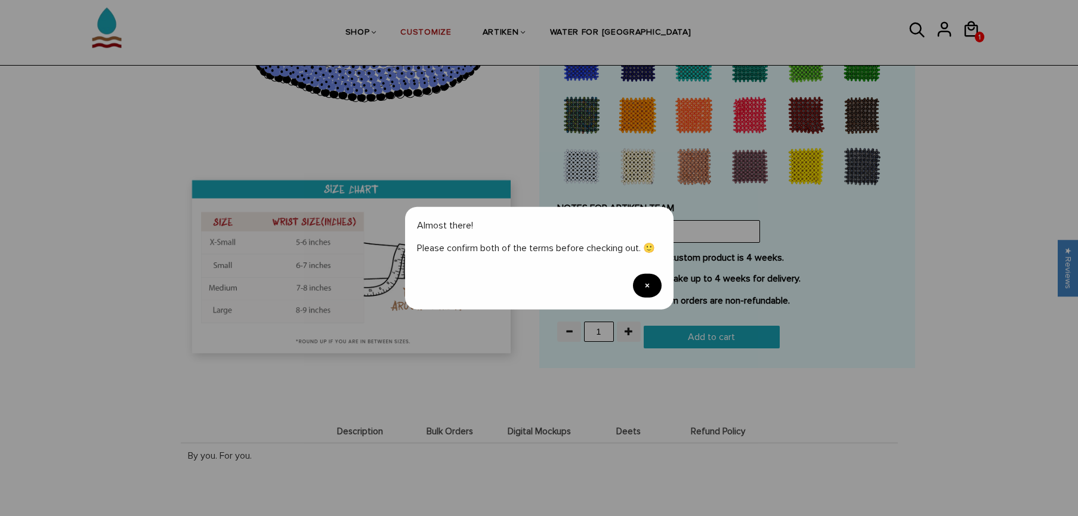
click at [649, 279] on span "×" at bounding box center [647, 286] width 29 height 24
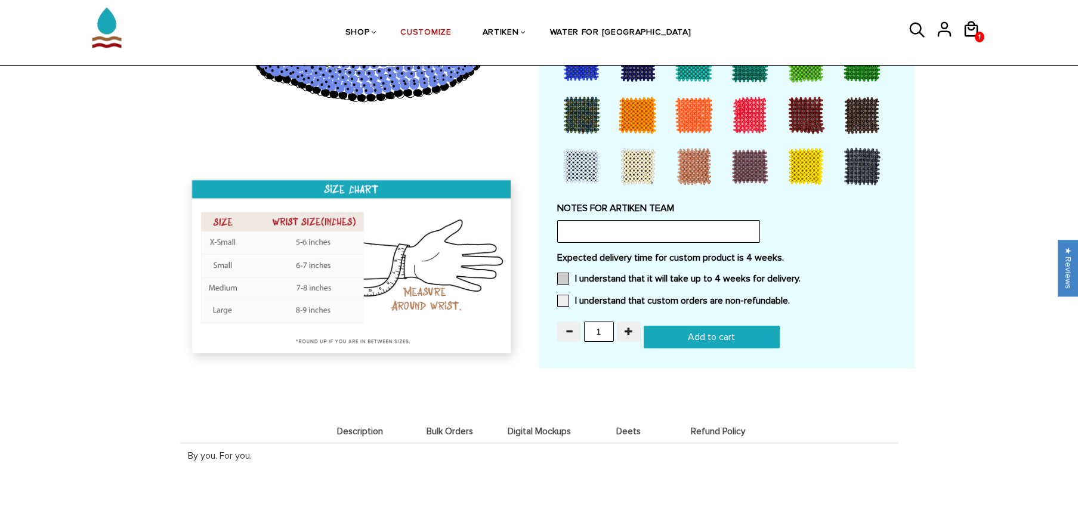
click at [625, 274] on label "I understand that it will take up to 4 weeks for delivery." at bounding box center [678, 279] width 243 height 12
click at [801, 275] on input "I understand that it will take up to 4 weeks for delivery." at bounding box center [801, 275] width 0 height 0
click at [622, 295] on label "I understand that custom orders are non-refundable." at bounding box center [673, 301] width 233 height 12
click at [790, 297] on input "I understand that custom orders are non-refundable." at bounding box center [790, 297] width 0 height 0
click at [693, 336] on input "Add to cart" at bounding box center [712, 337] width 136 height 23
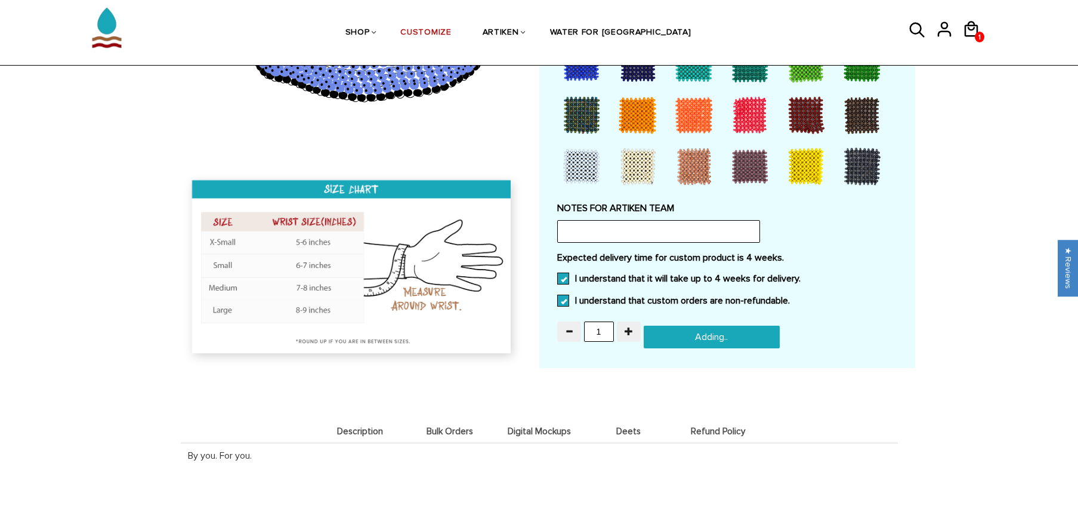
type input "Add to cart"
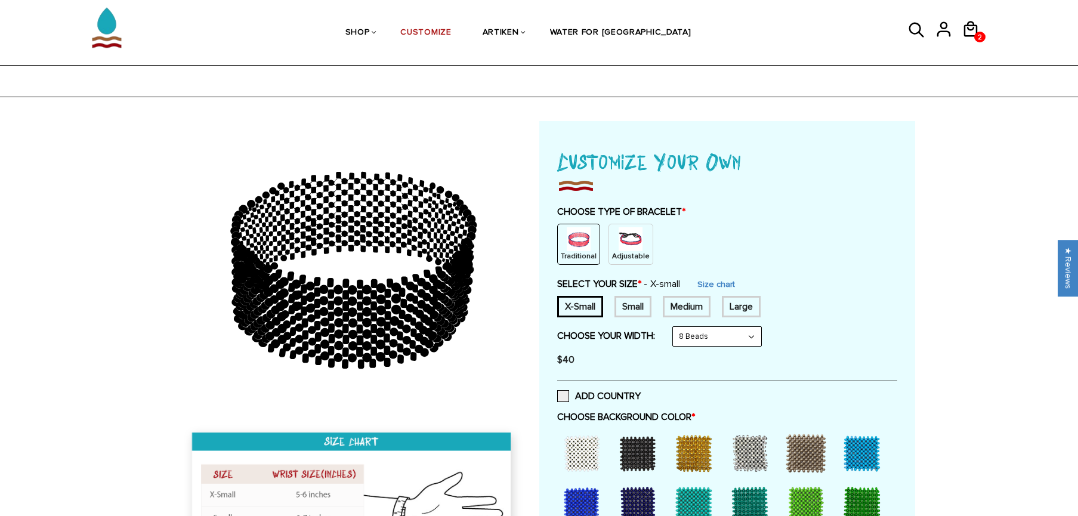
scroll to position [222, 0]
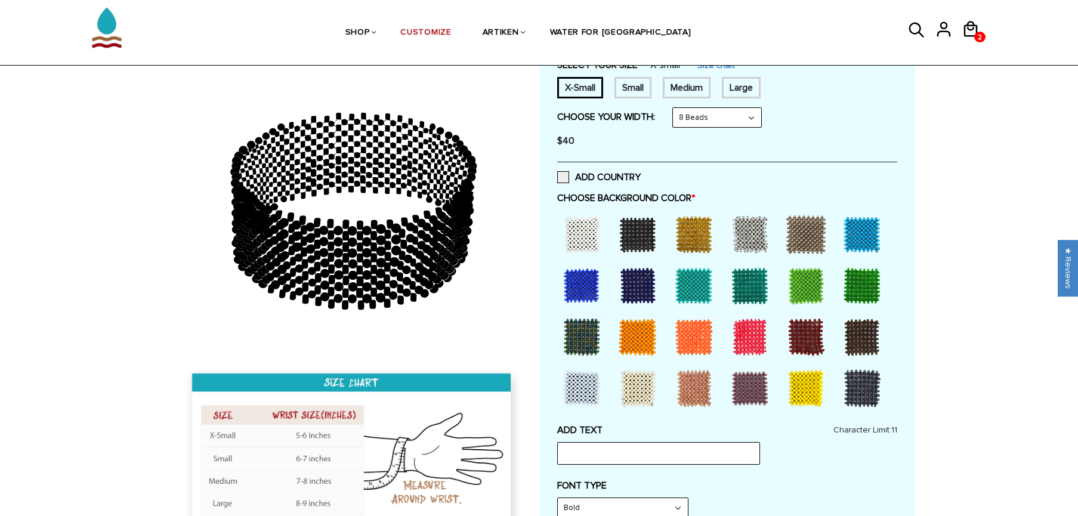
click at [854, 238] on div at bounding box center [862, 235] width 48 height 48
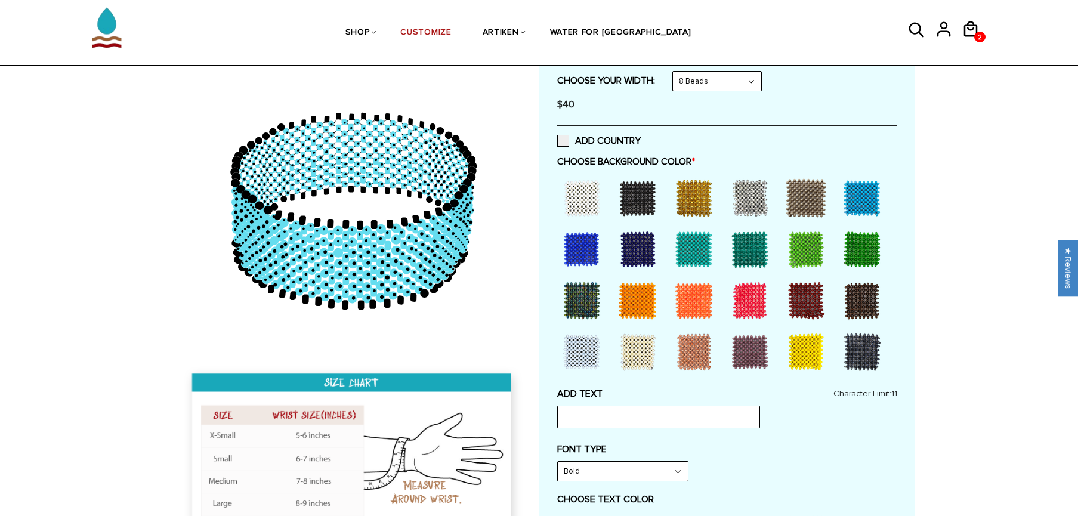
scroll to position [329, 0]
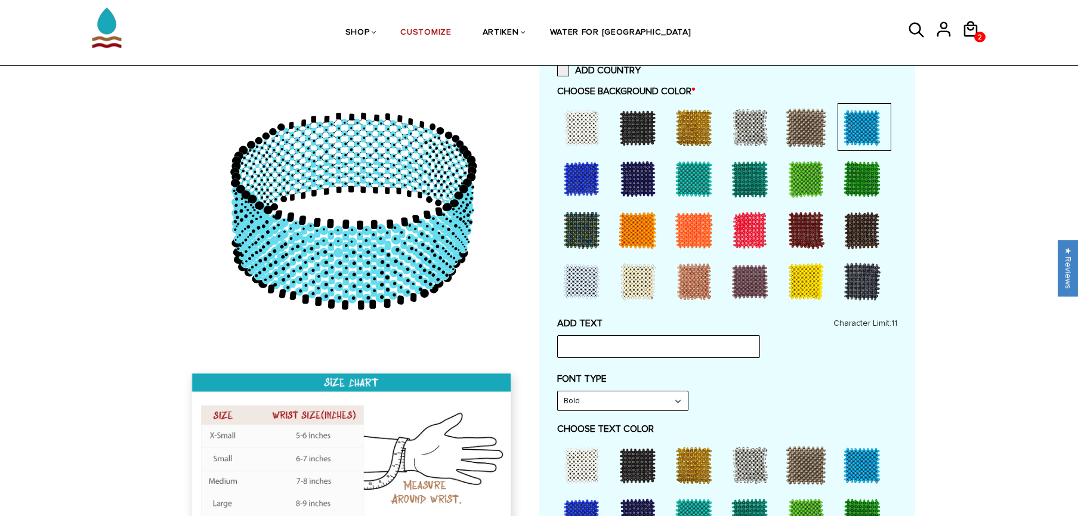
click at [754, 283] on div at bounding box center [750, 282] width 48 height 48
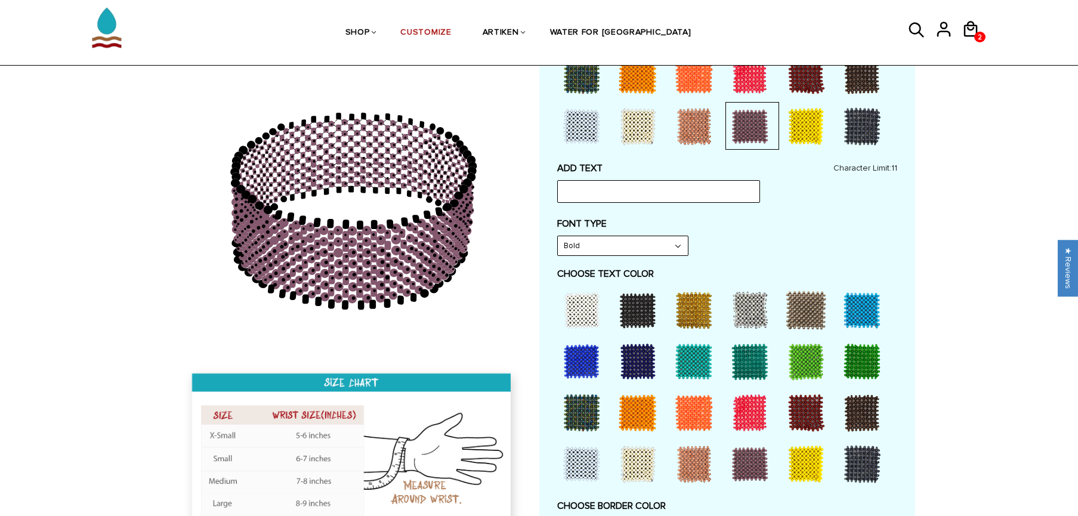
scroll to position [495, 0]
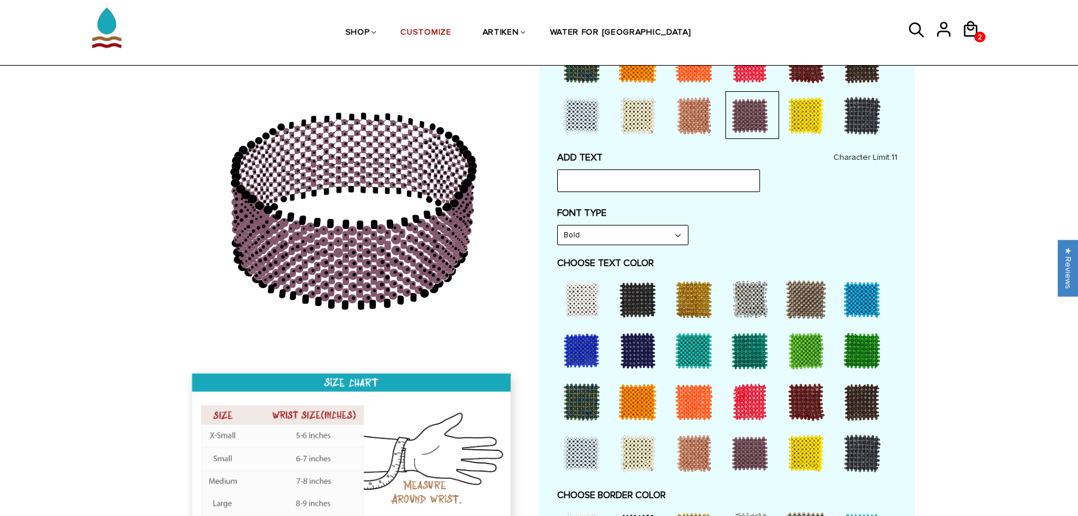
click at [647, 302] on div at bounding box center [638, 300] width 48 height 48
click at [650, 184] on input "text" at bounding box center [658, 180] width 203 height 23
type input "BREAKING4"
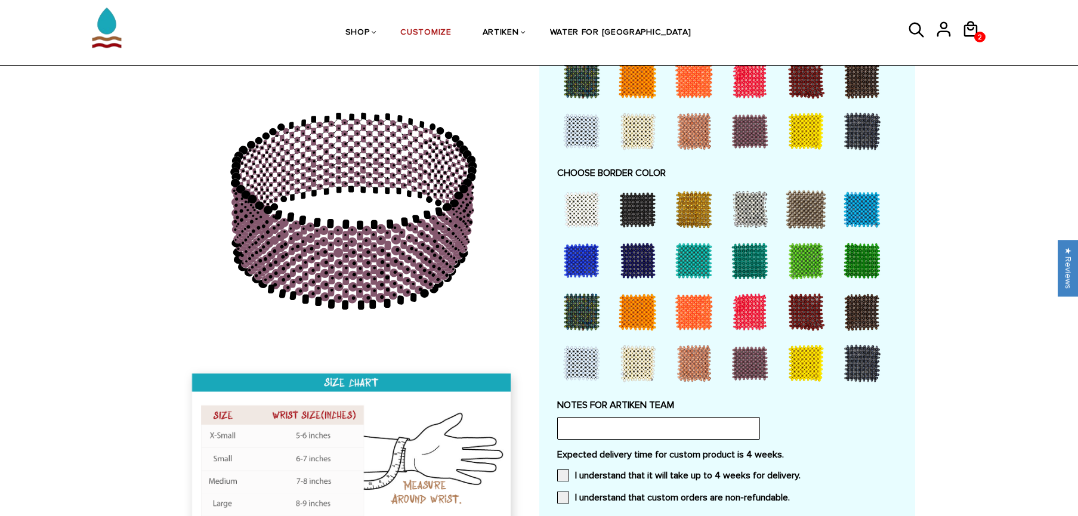
scroll to position [863, 0]
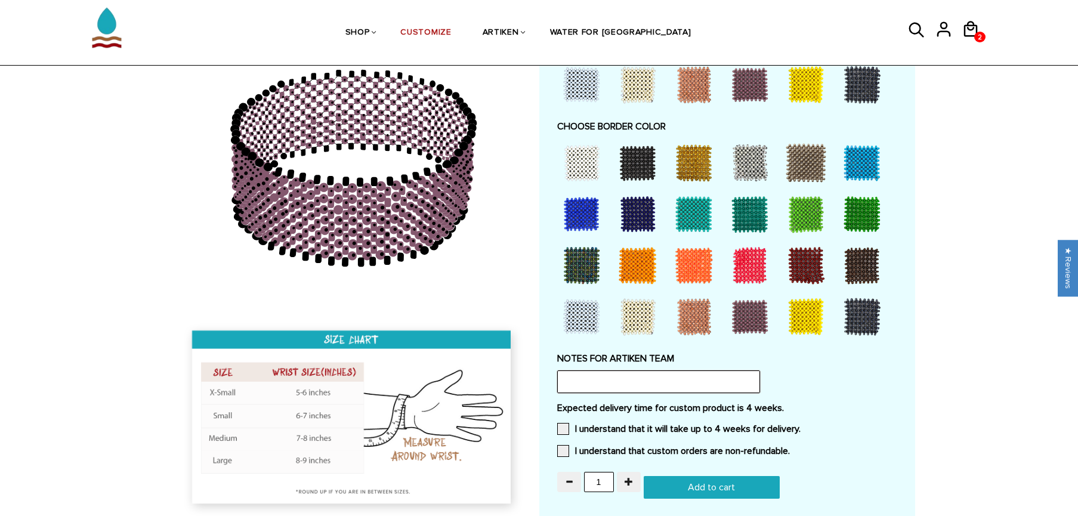
click at [708, 375] on input "text" at bounding box center [658, 382] width 203 height 23
type input "Any chance you can replicate the Nike Breaking4 bracelet with the Nike swoosh? …"
click at [754, 425] on label "I understand that it will take up to 4 weeks for delivery." at bounding box center [678, 429] width 243 height 12
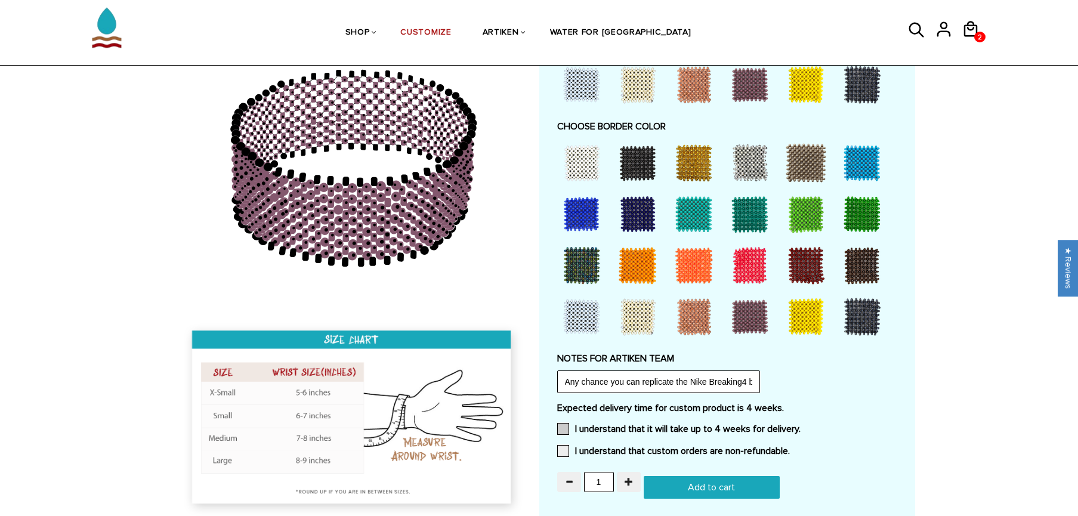
click at [801, 425] on input "I understand that it will take up to 4 weeks for delivery." at bounding box center [801, 425] width 0 height 0
click at [747, 454] on label "I understand that custom orders are non-refundable." at bounding box center [673, 451] width 233 height 12
click at [790, 447] on input "I understand that custom orders are non-refundable." at bounding box center [790, 447] width 0 height 0
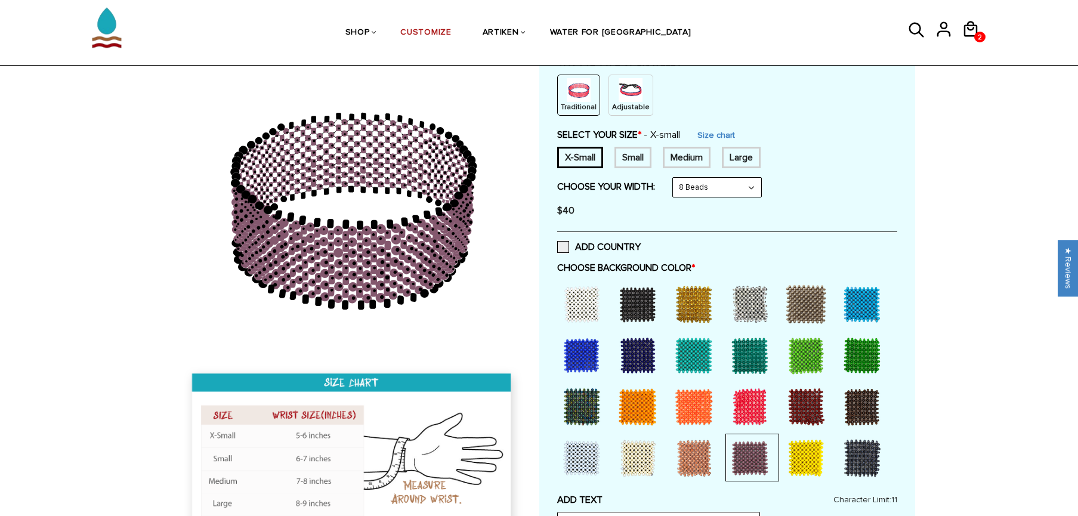
scroll to position [58, 0]
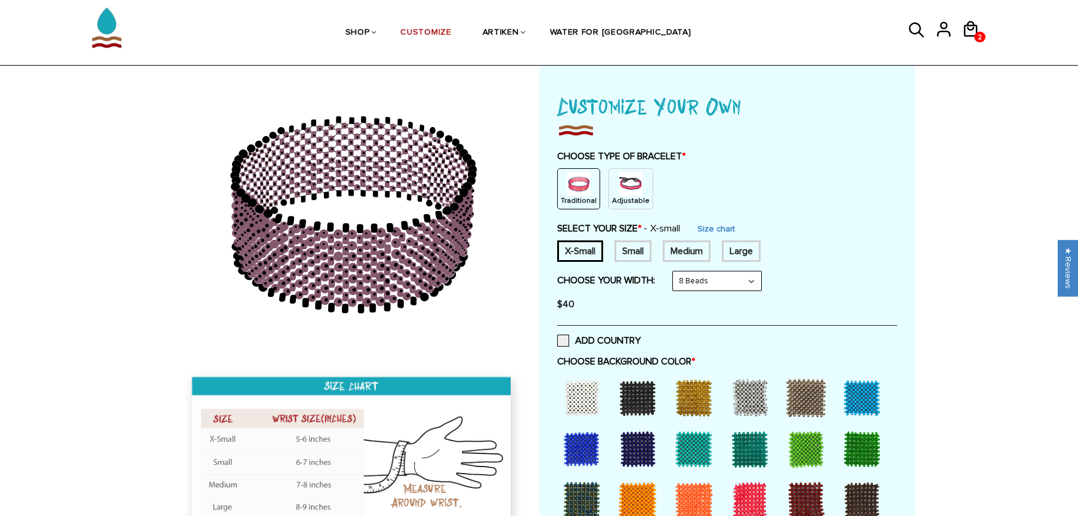
click at [619, 194] on img at bounding box center [631, 184] width 24 height 24
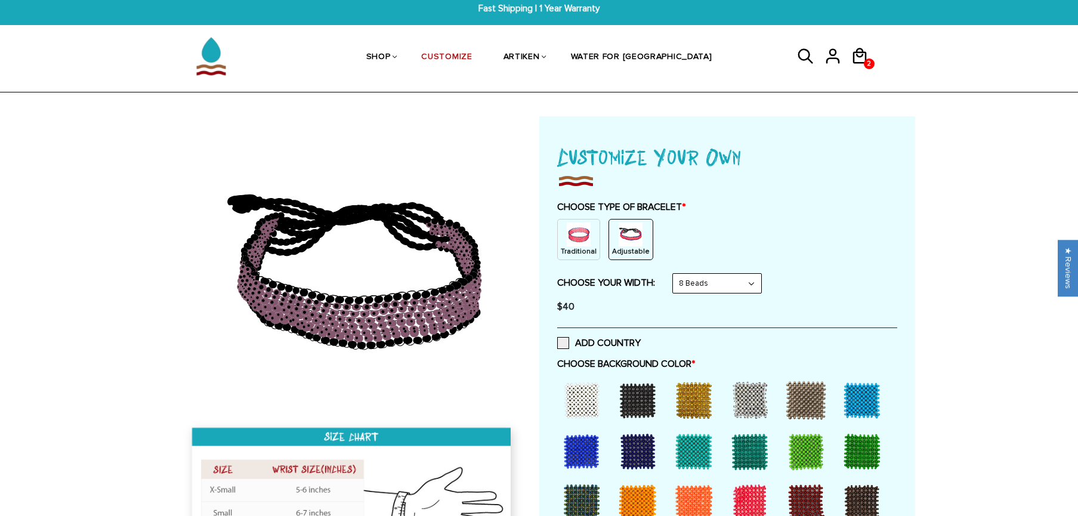
scroll to position [0, 0]
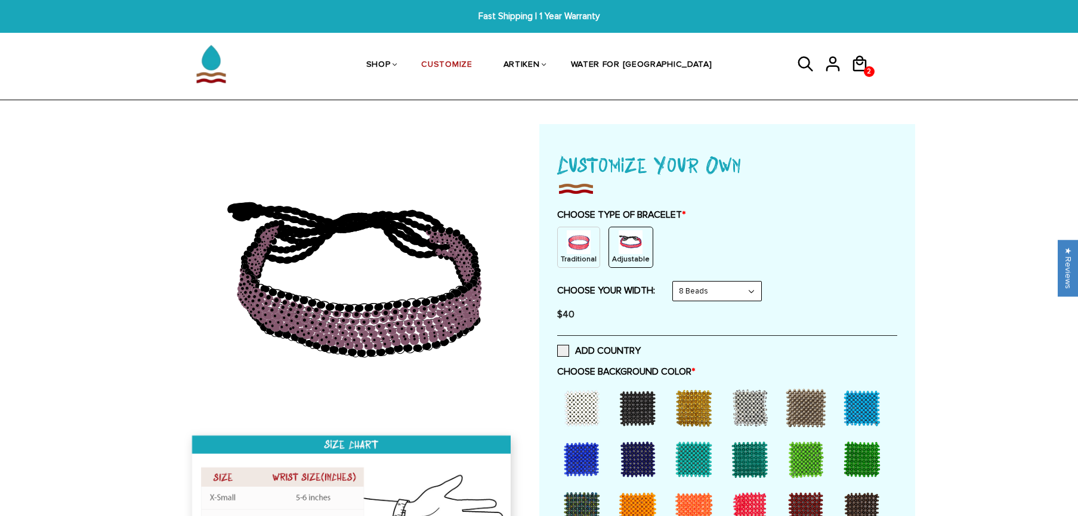
click at [627, 230] on img at bounding box center [631, 242] width 24 height 24
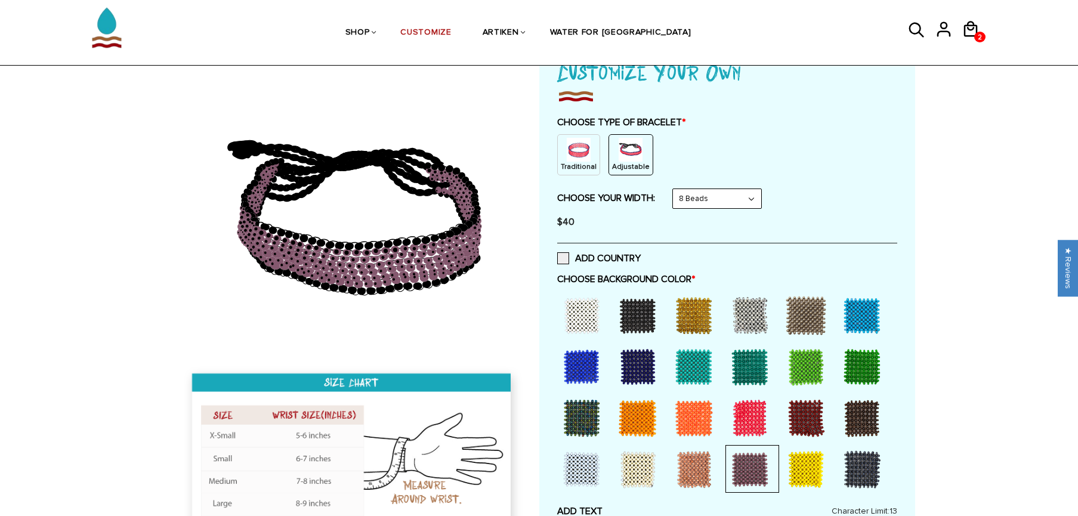
scroll to position [92, 0]
click at [742, 464] on div at bounding box center [750, 470] width 48 height 48
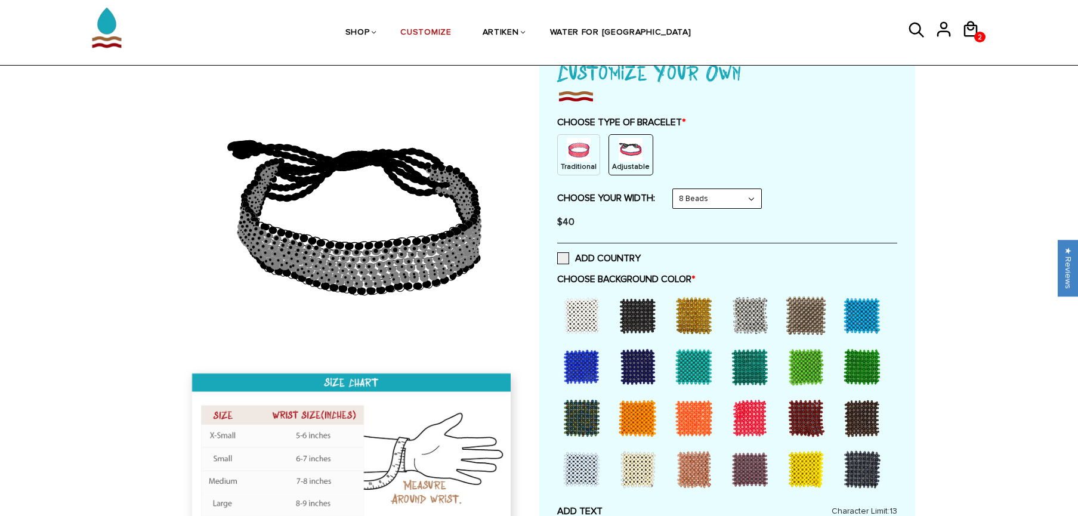
click at [742, 464] on div at bounding box center [750, 470] width 48 height 48
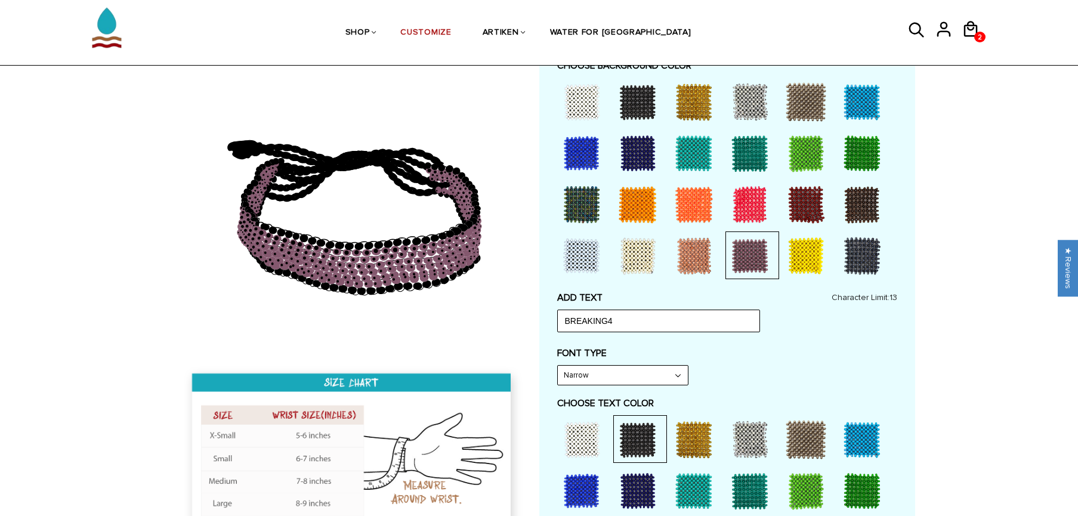
scroll to position [330, 0]
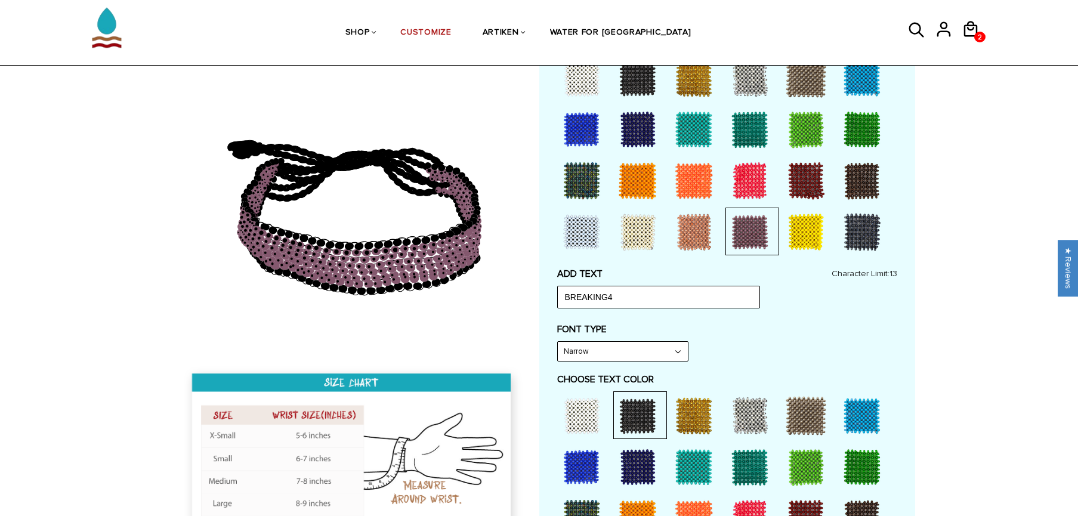
click at [643, 356] on select "Narrow Bold" at bounding box center [623, 351] width 130 height 19
click at [640, 346] on select "Narrow Bold" at bounding box center [623, 351] width 130 height 19
select select "Bold"
click at [558, 342] on select "Narrow Bold" at bounding box center [623, 351] width 130 height 19
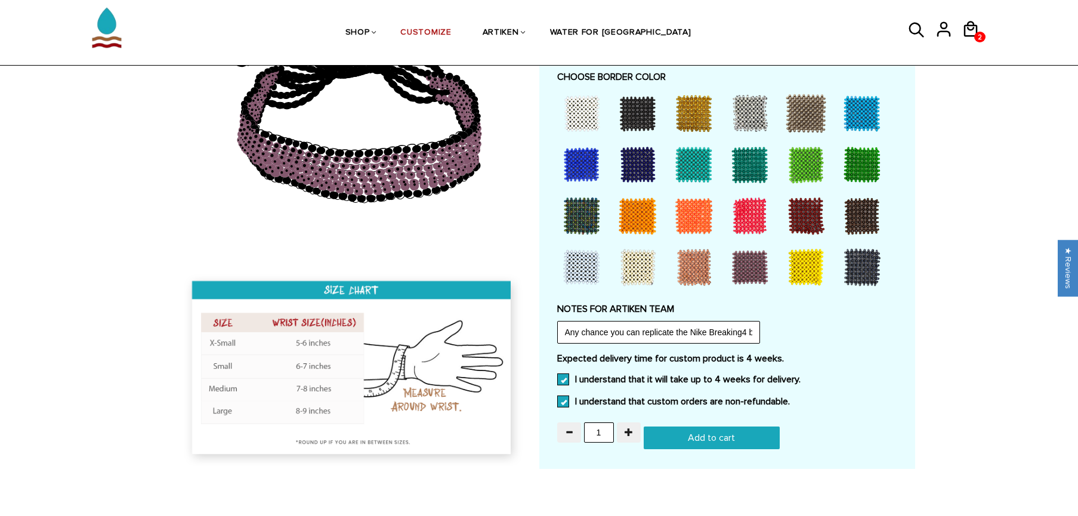
scroll to position [876, 0]
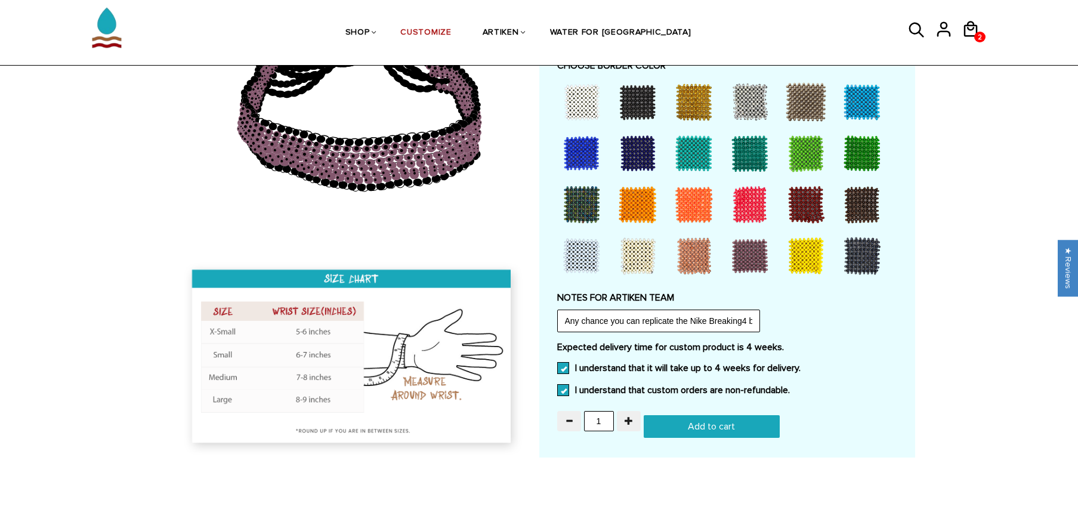
click at [683, 421] on input "Add to cart" at bounding box center [712, 426] width 136 height 23
type input "Add to cart"
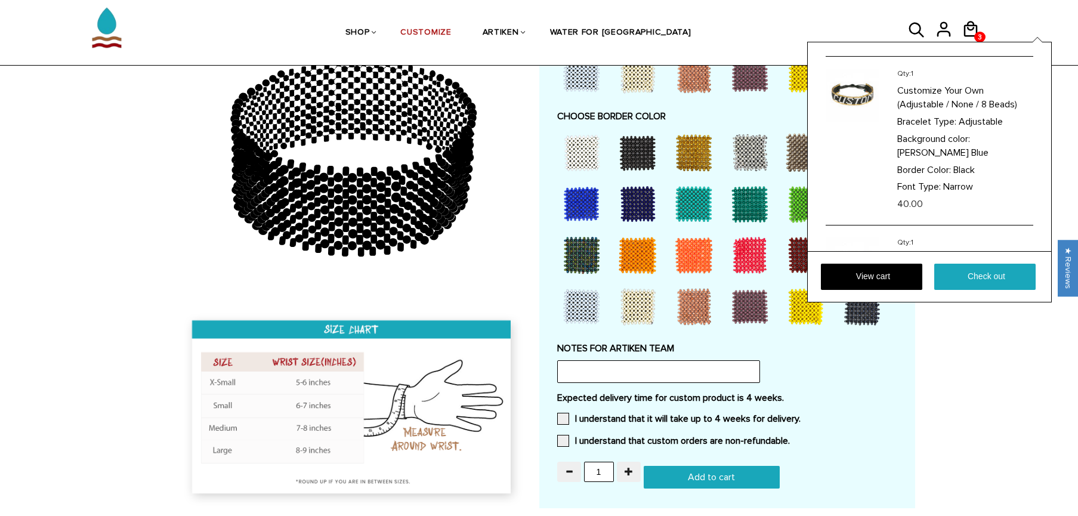
scroll to position [258, 0]
click at [859, 280] on link "View cart" at bounding box center [871, 277] width 101 height 26
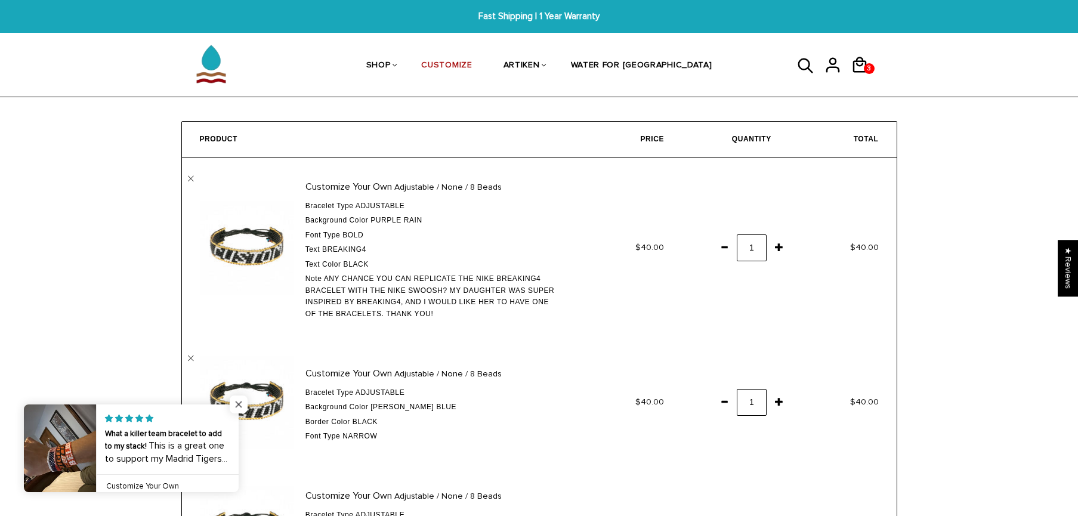
click at [243, 405] on span "Close popup widget" at bounding box center [239, 405] width 18 height 18
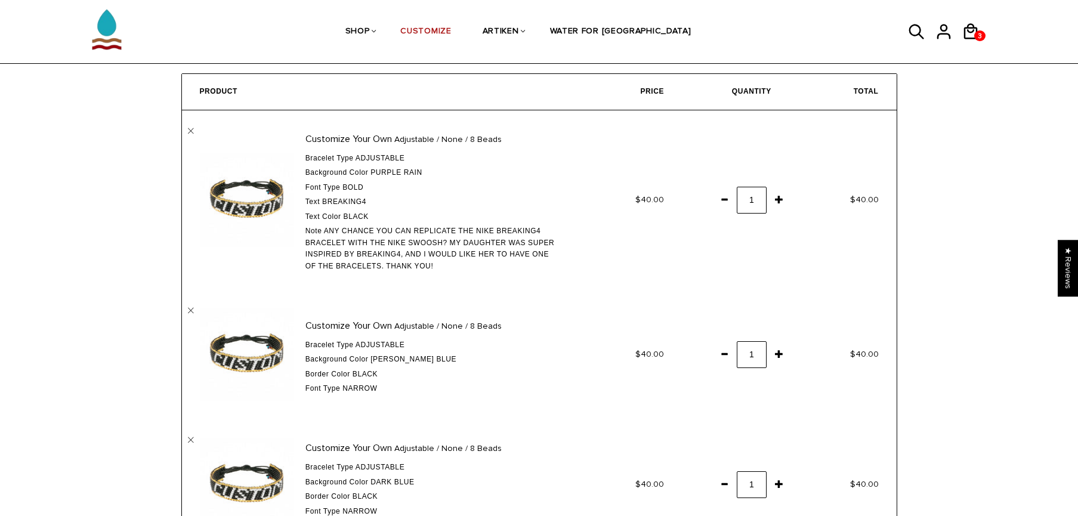
scroll to position [48, 0]
click at [719, 354] on span at bounding box center [724, 352] width 20 height 21
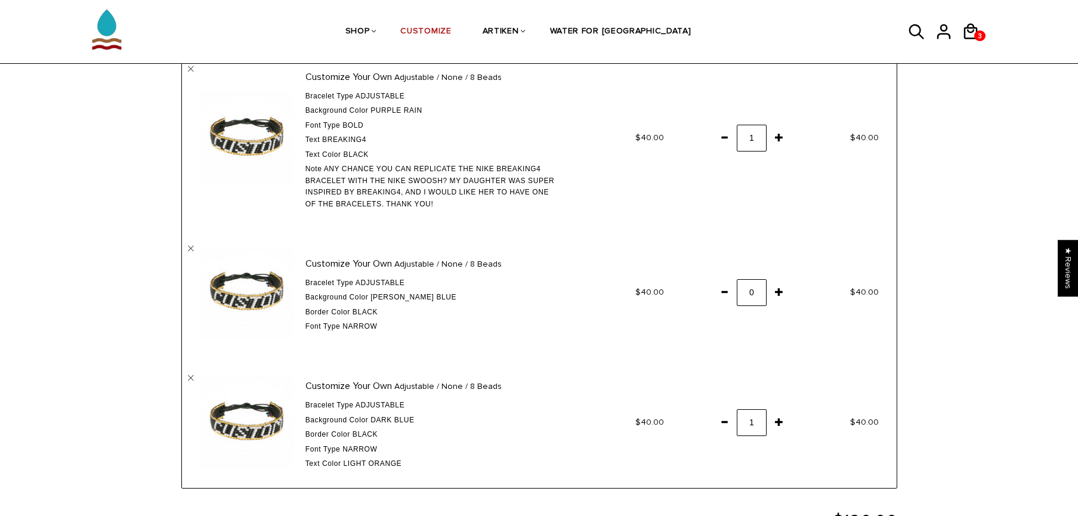
scroll to position [112, 0]
click at [723, 414] on span at bounding box center [724, 419] width 20 height 21
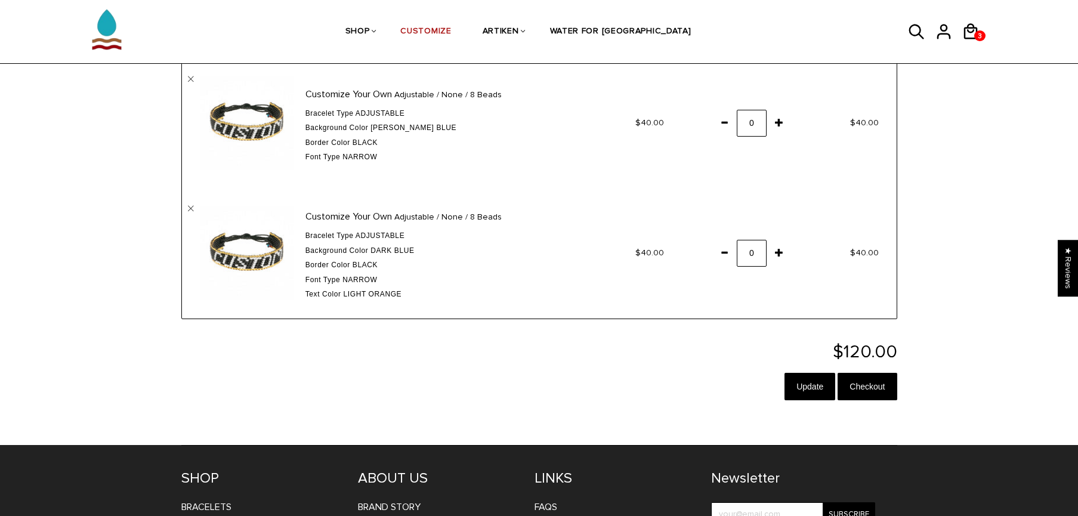
scroll to position [286, 0]
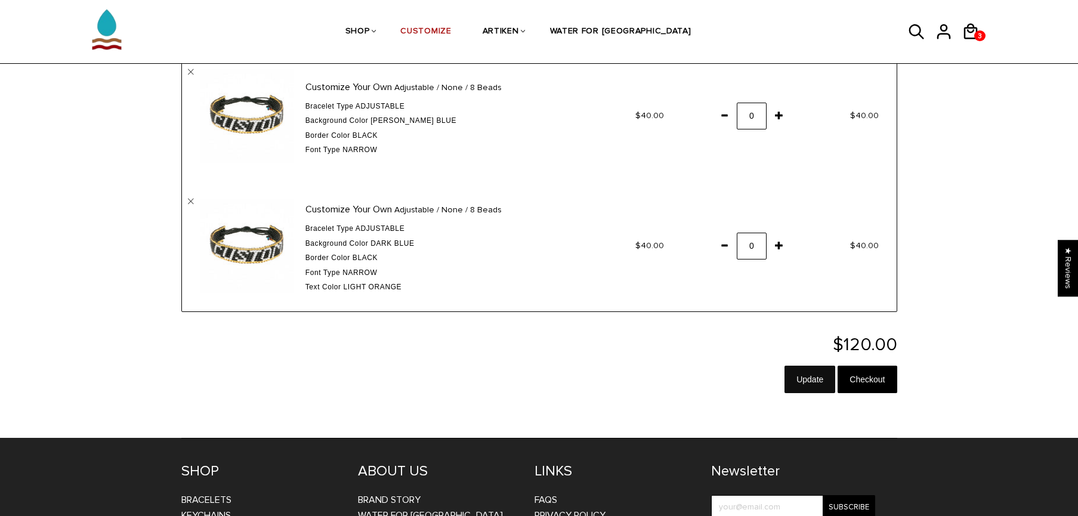
click at [795, 385] on input "Update" at bounding box center [810, 379] width 51 height 27
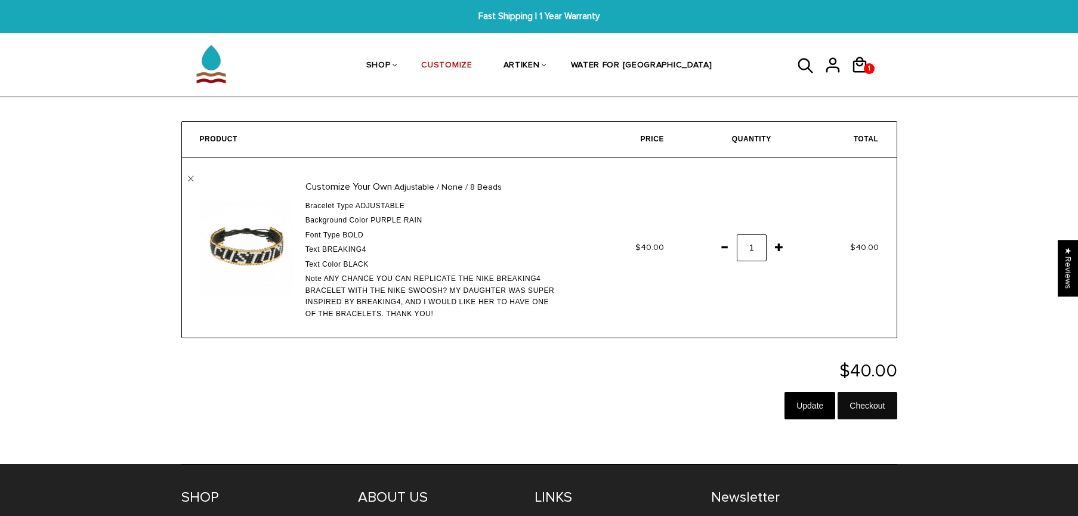
click at [871, 405] on input "Checkout" at bounding box center [867, 405] width 59 height 27
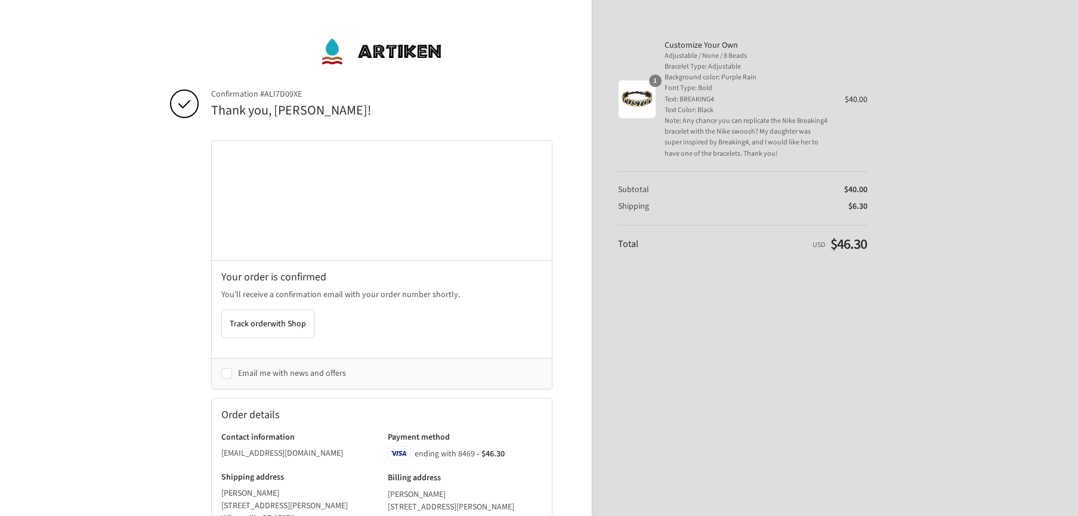
click at [368, 38] on img at bounding box center [381, 51] width 122 height 36
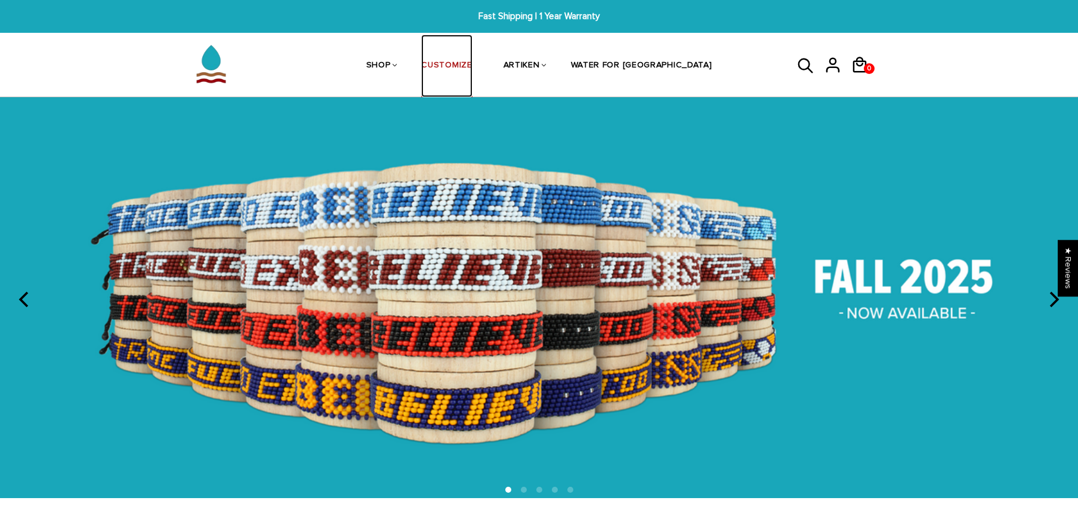
click at [472, 67] on link "CUSTOMIZE" at bounding box center [446, 66] width 51 height 63
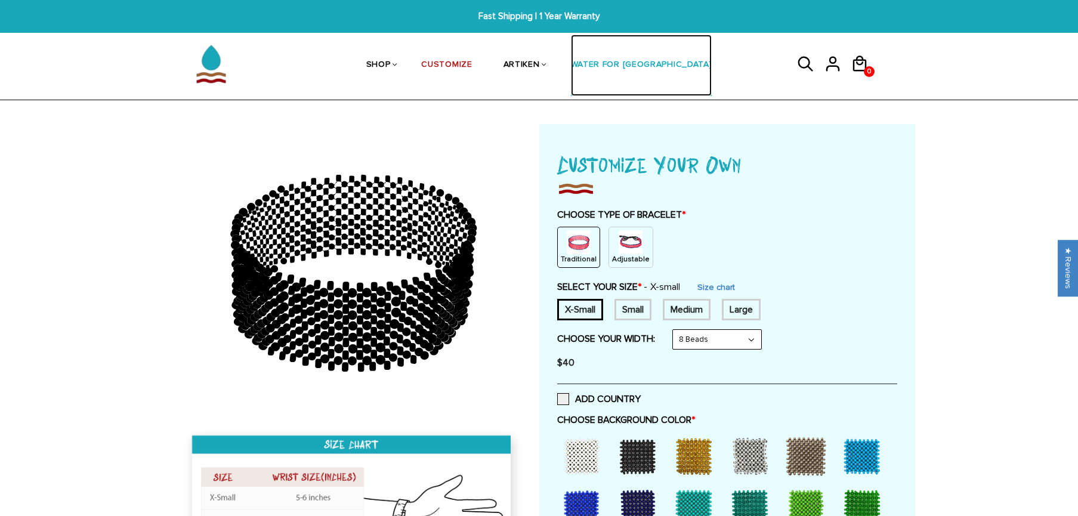
click at [662, 68] on link "WATER FOR [GEOGRAPHIC_DATA]" at bounding box center [641, 65] width 141 height 61
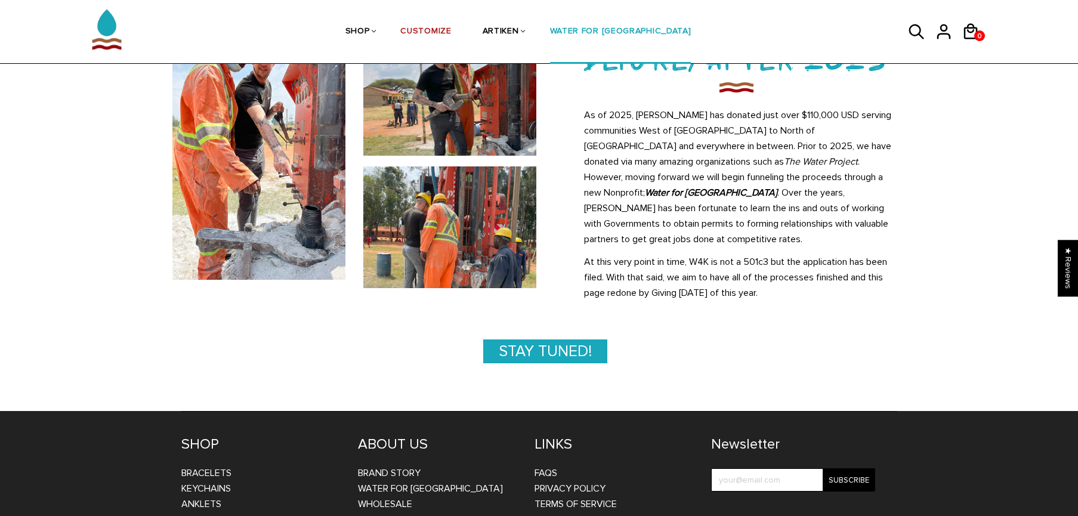
scroll to position [569, 0]
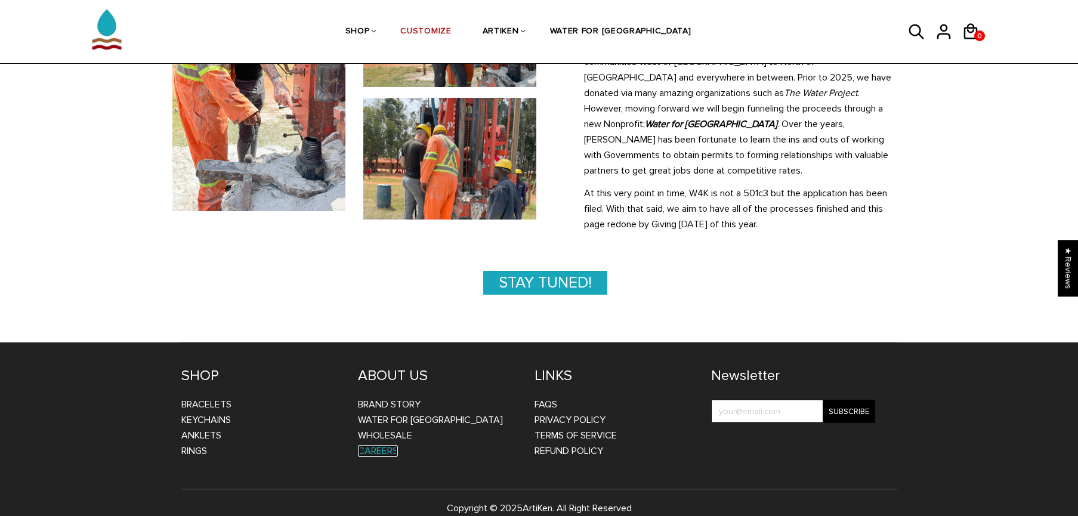
click at [373, 445] on link "CAREERS" at bounding box center [378, 451] width 40 height 12
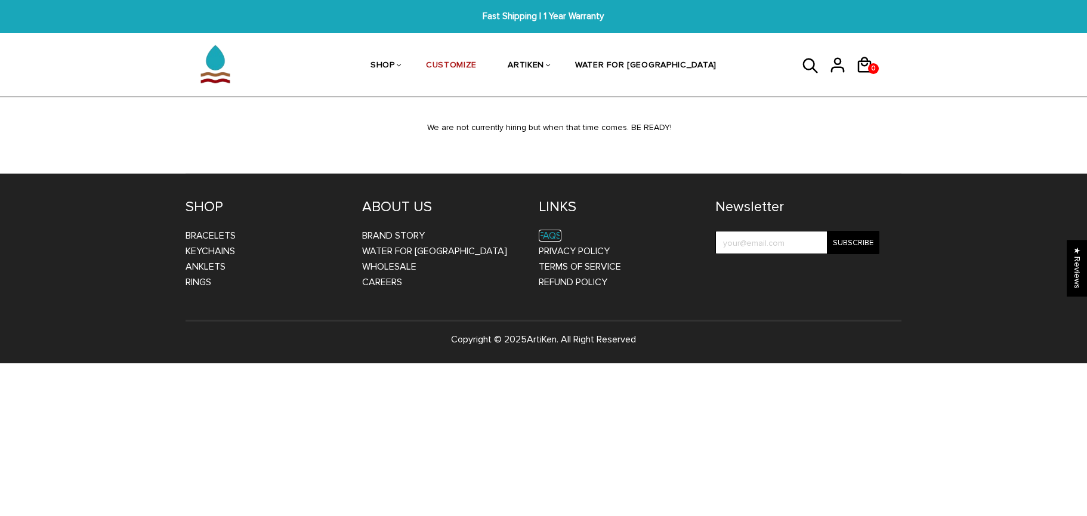
click at [541, 240] on link "FAQs" at bounding box center [550, 236] width 23 height 12
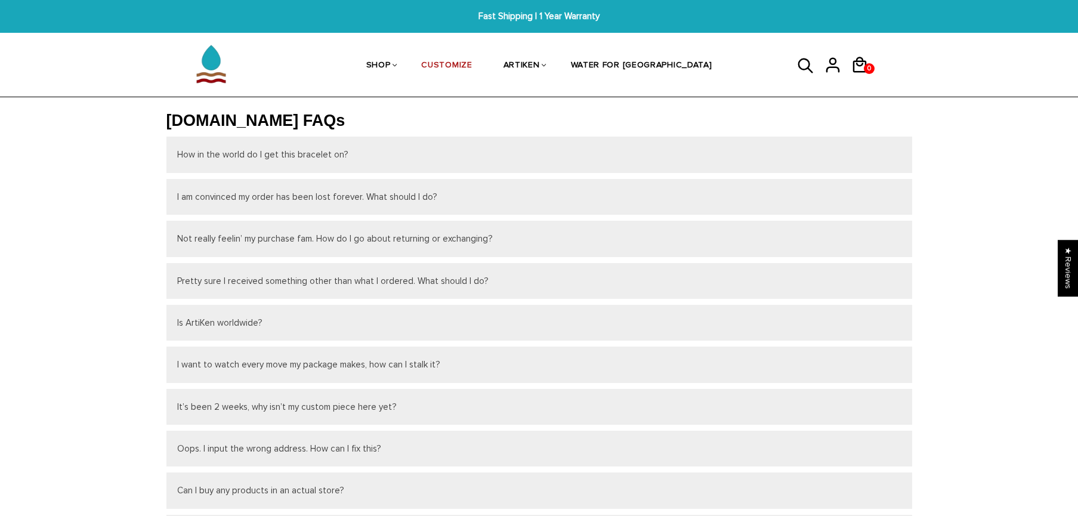
click at [539, 242] on button "Not really feelin’ my purchase fam. How do I go about returning or exchanging?" at bounding box center [539, 239] width 746 height 36
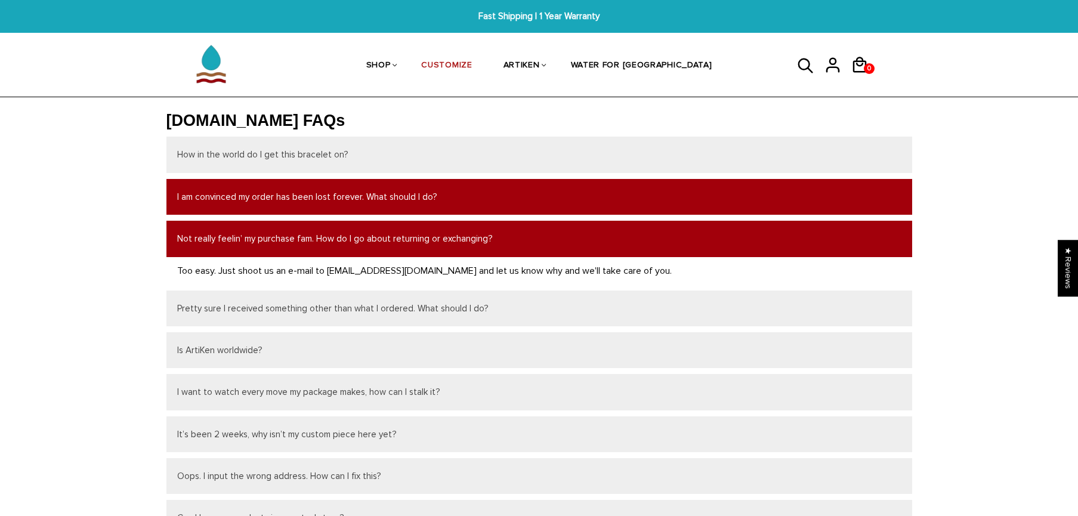
click at [523, 196] on button "I am convinced my order has been lost forever. What should I do?" at bounding box center [539, 197] width 746 height 36
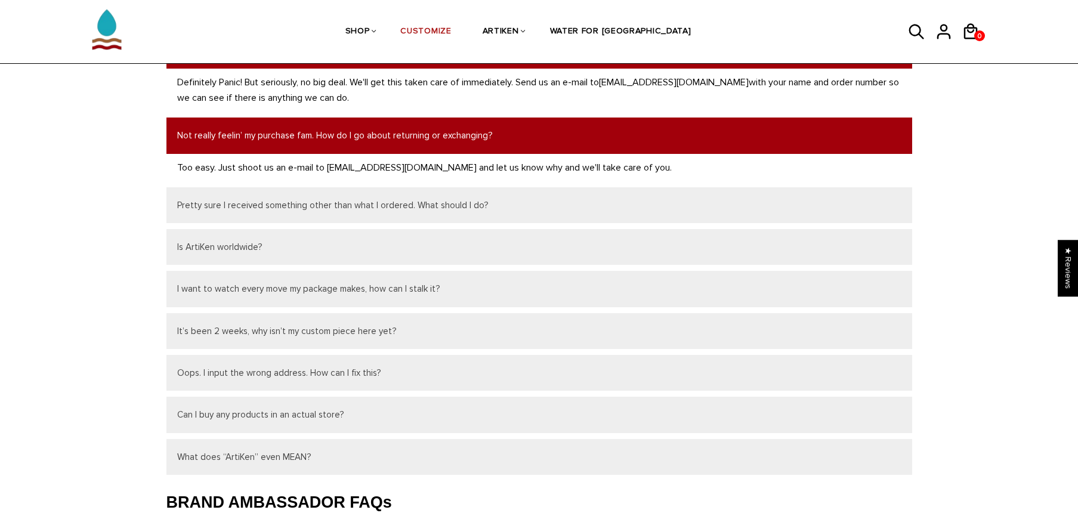
scroll to position [166, 0]
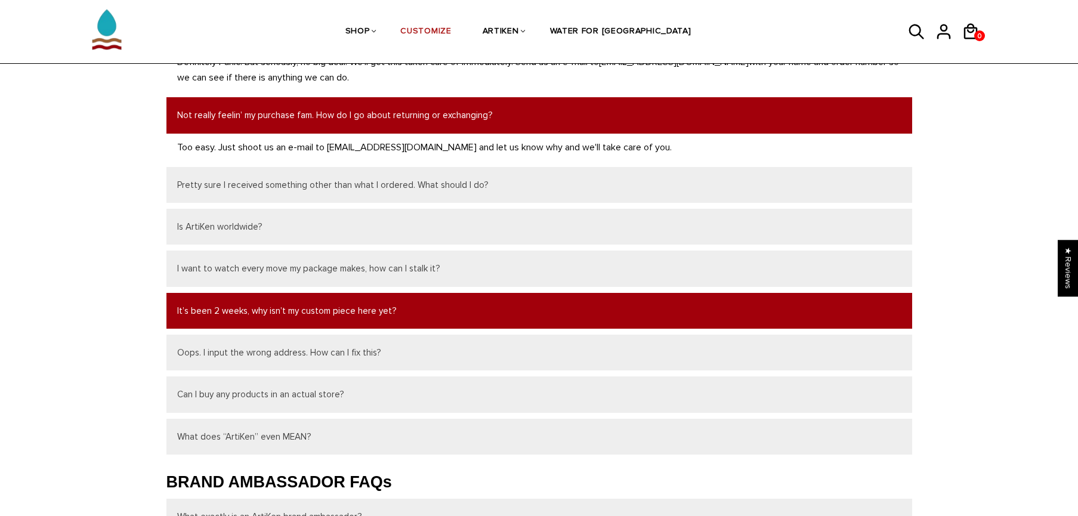
click at [553, 316] on button "It’s been 2 weeks, why isn’t my custom piece here yet?" at bounding box center [539, 311] width 746 height 36
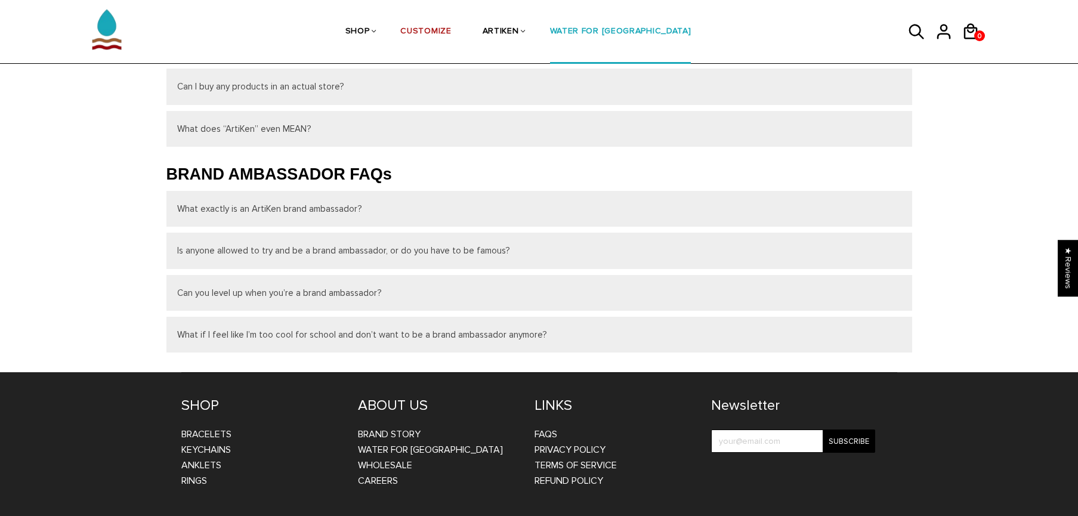
scroll to position [299, 0]
